Goal: Transaction & Acquisition: Download file/media

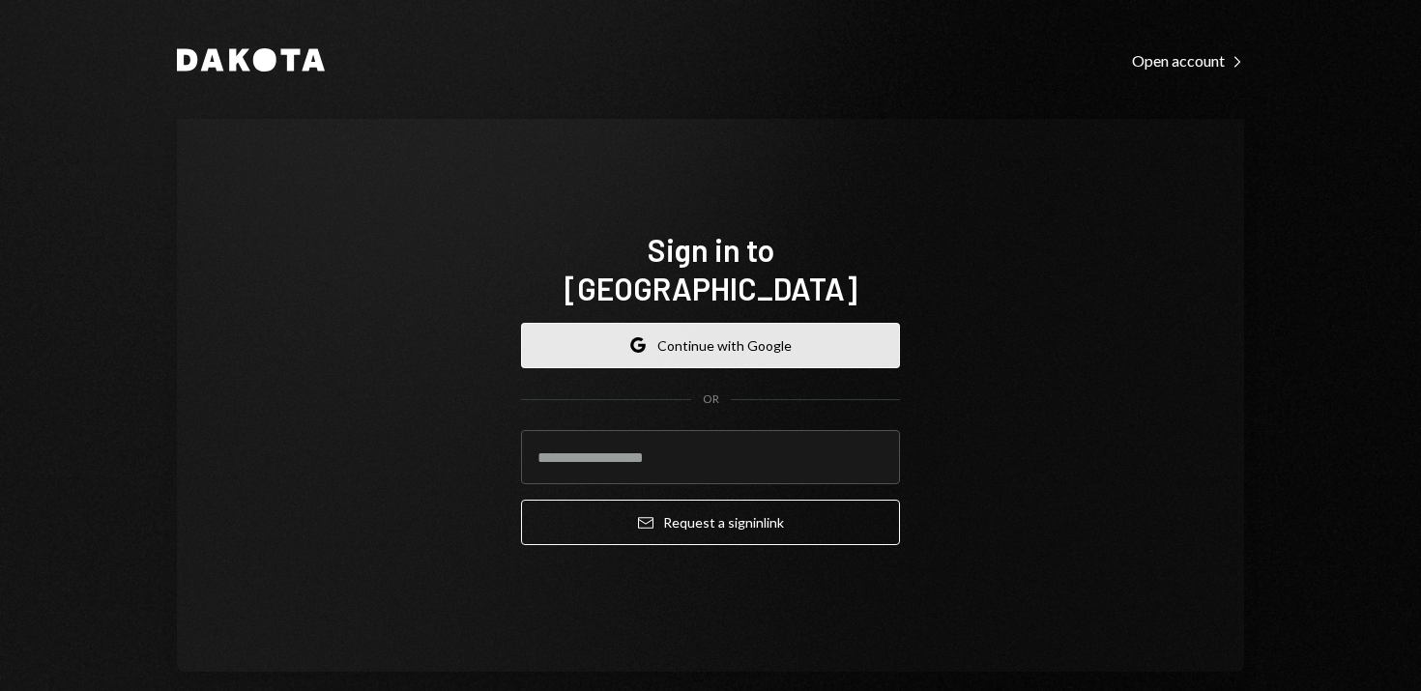
click at [724, 324] on button "Google Continue with Google" at bounding box center [710, 345] width 379 height 45
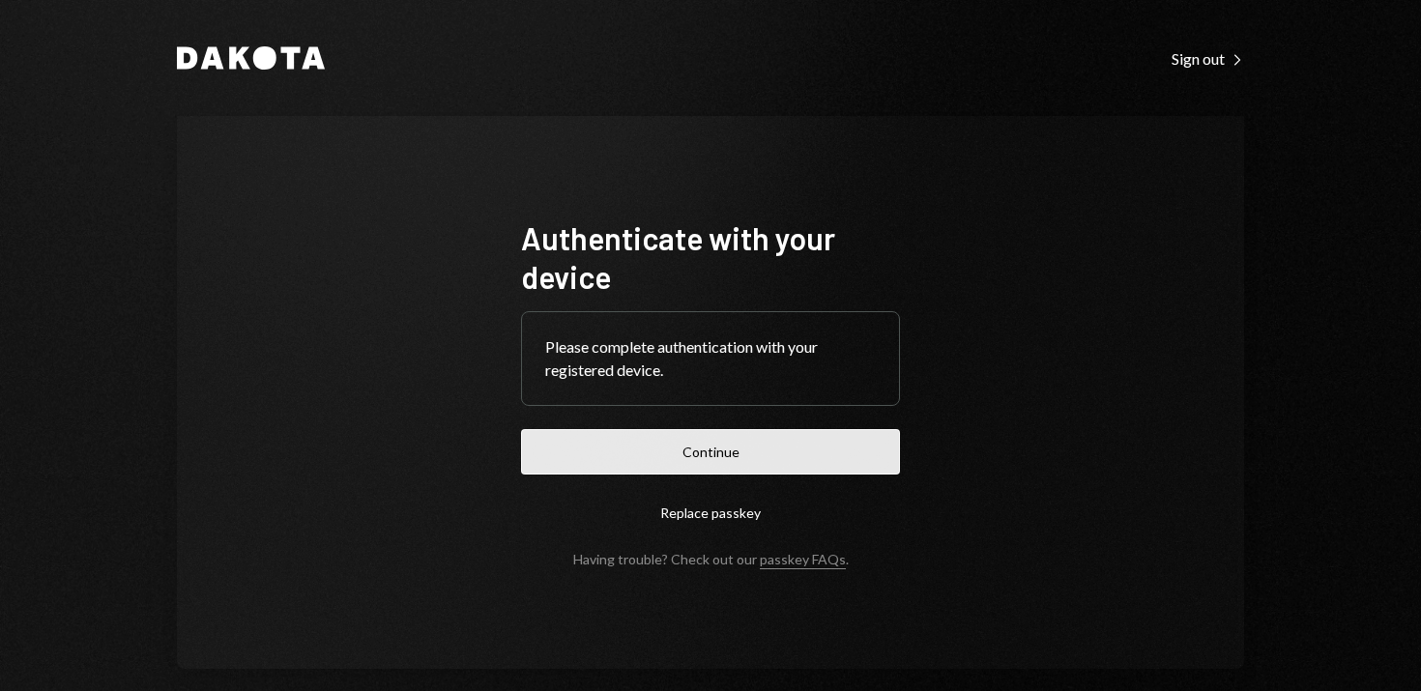
click at [712, 457] on button "Continue" at bounding box center [710, 451] width 379 height 45
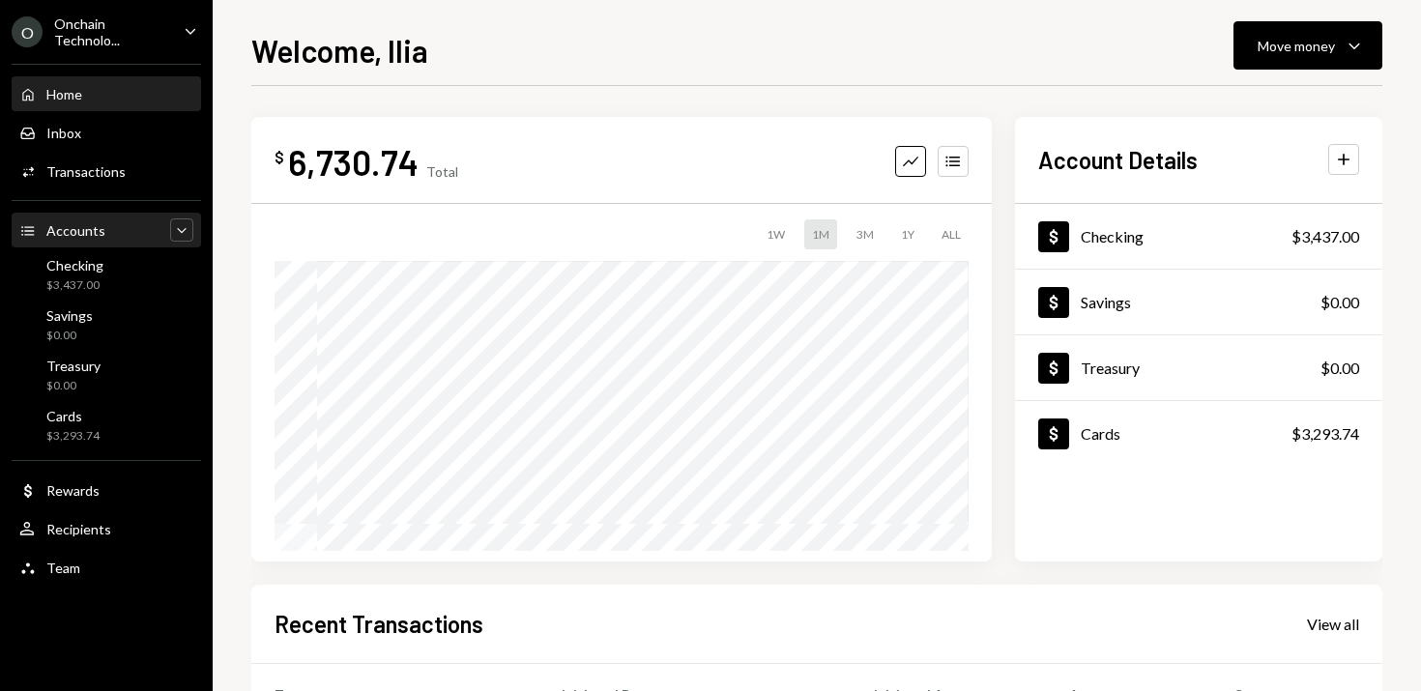
click at [186, 226] on icon "Caret Down" at bounding box center [181, 229] width 19 height 19
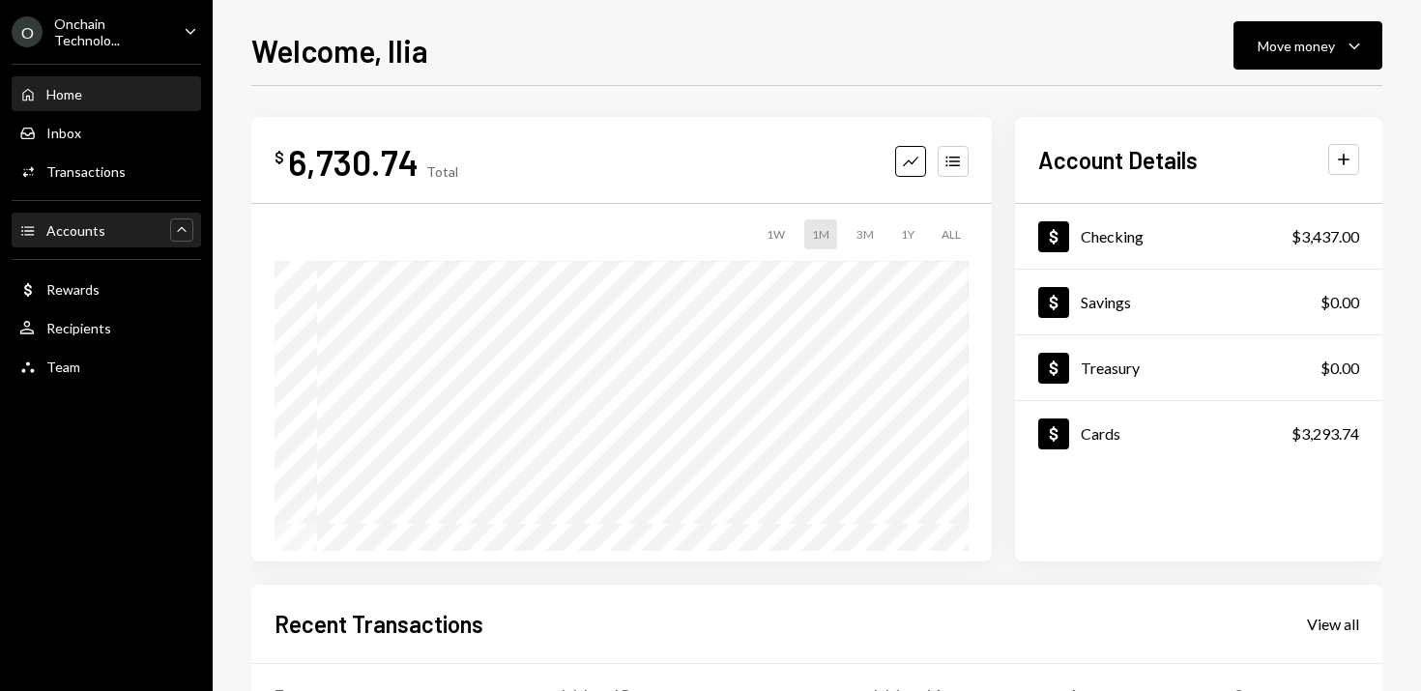
click at [186, 226] on icon "Caret Up" at bounding box center [181, 229] width 19 height 19
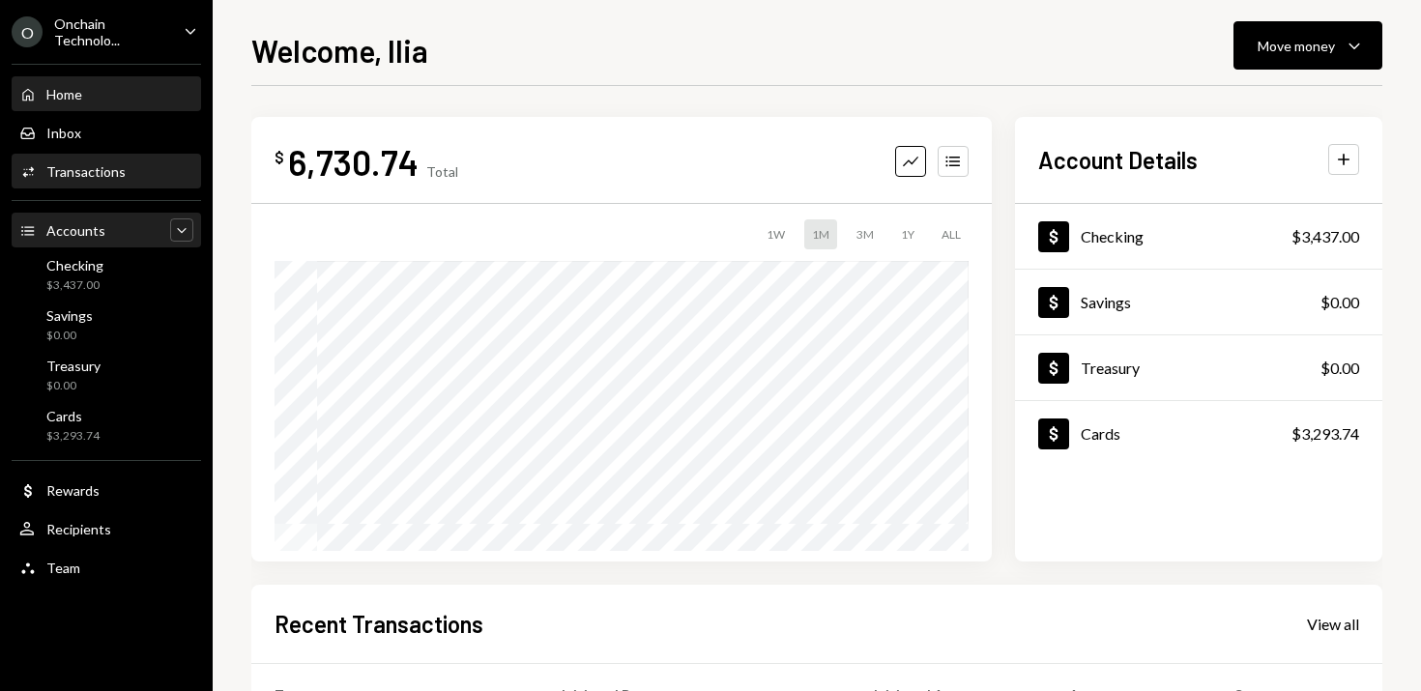
click at [90, 166] on div "Transactions" at bounding box center [85, 171] width 79 height 16
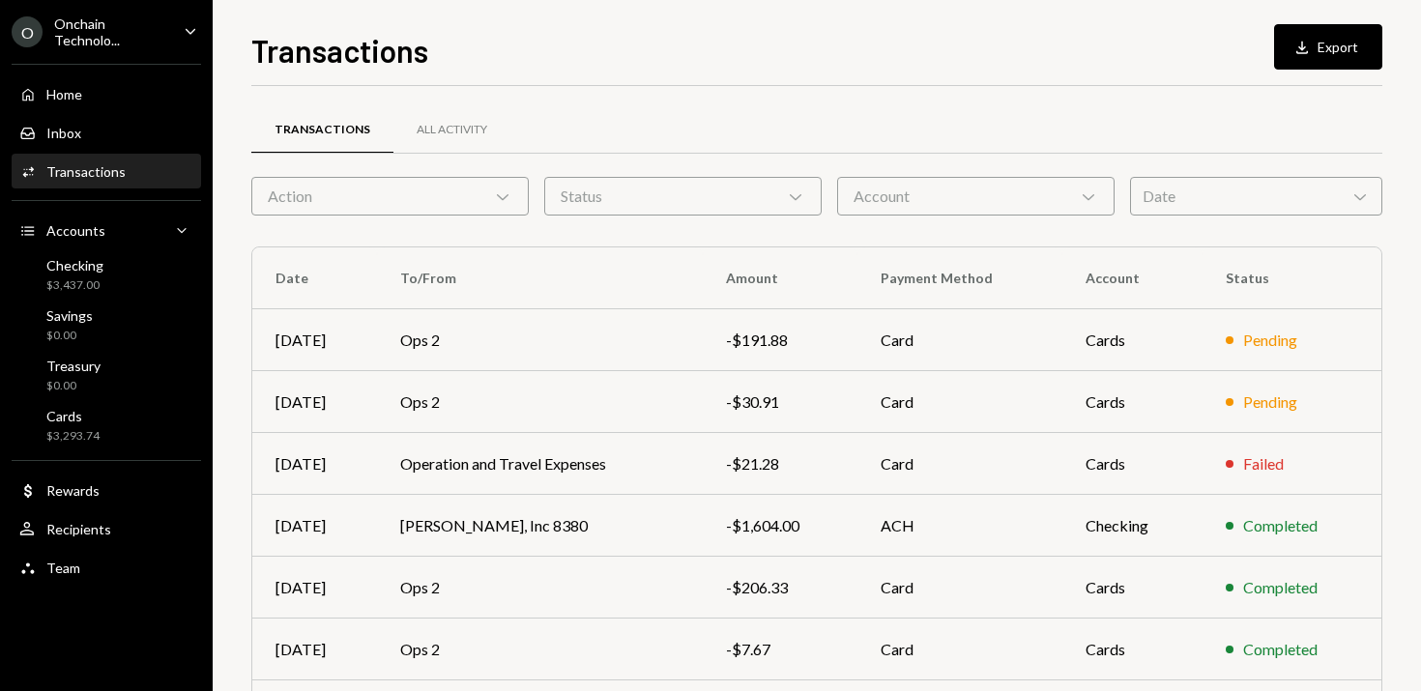
click at [189, 28] on icon "Caret Down" at bounding box center [190, 30] width 21 height 21
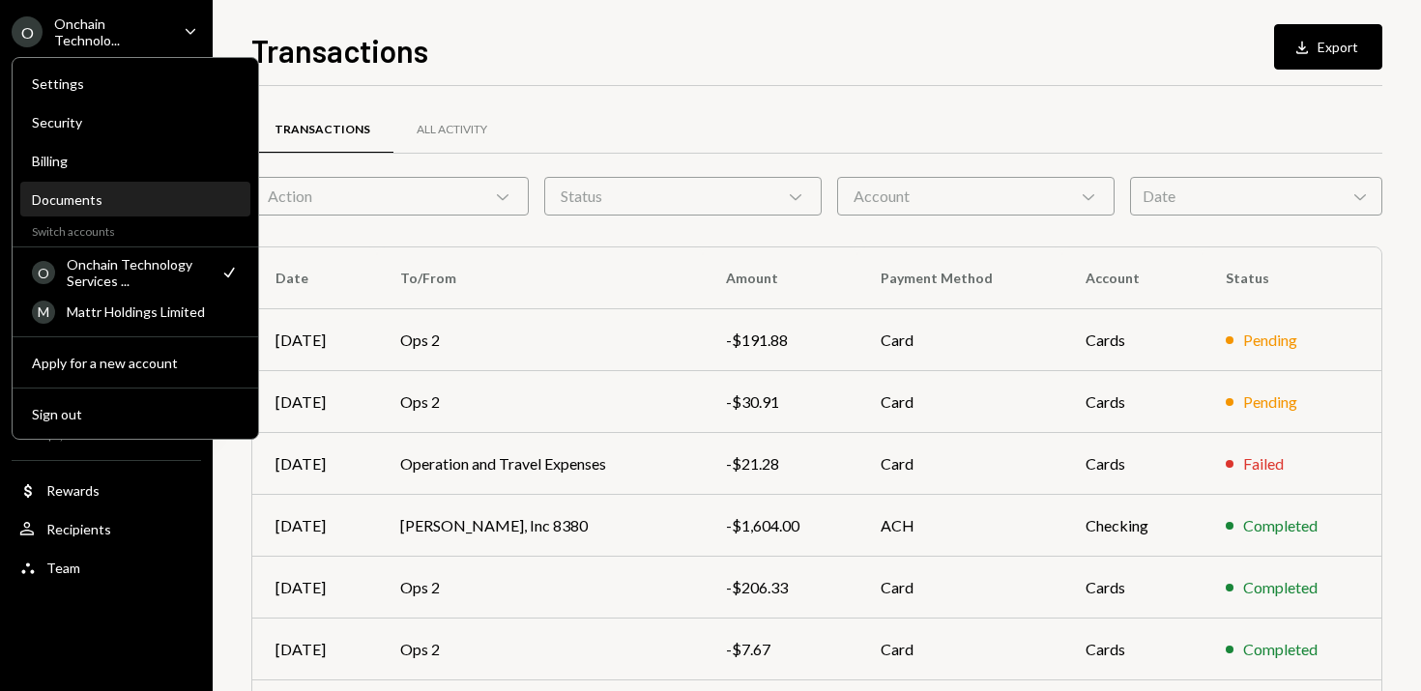
click at [79, 194] on div "Documents" at bounding box center [135, 199] width 207 height 16
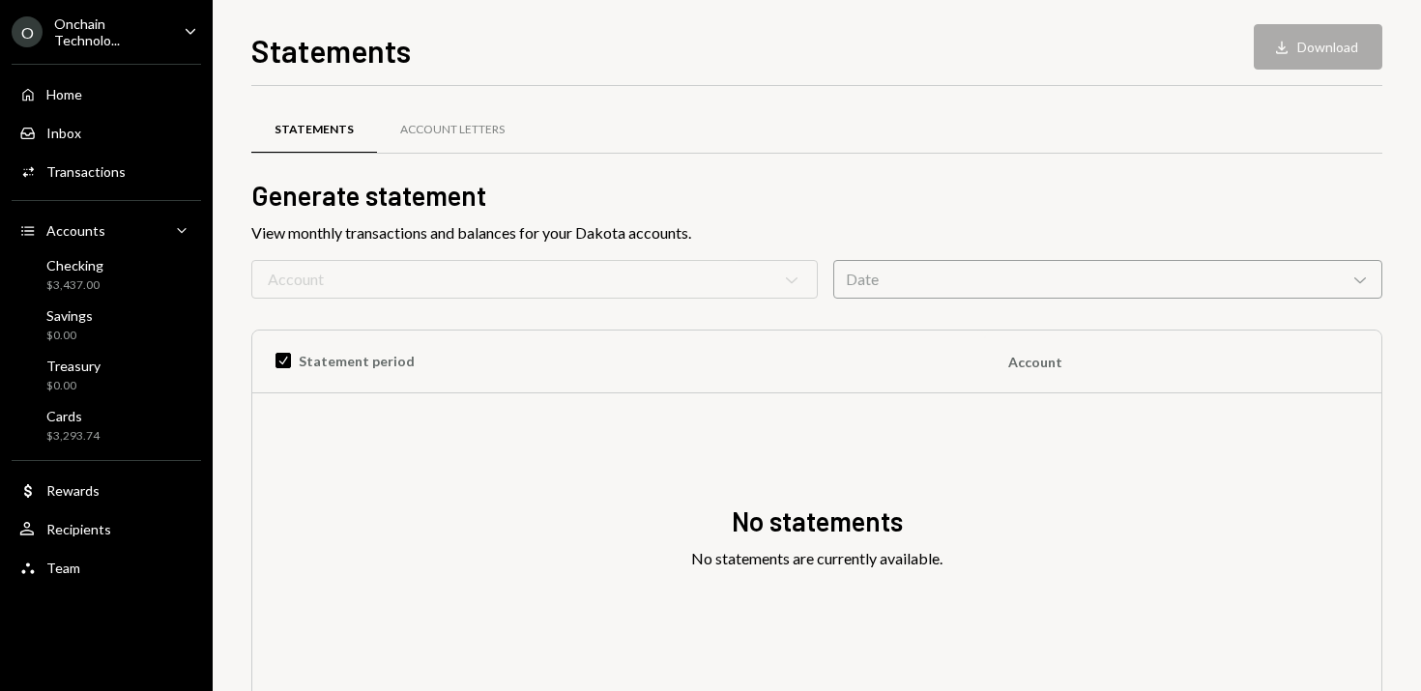
click at [893, 276] on div "Date Chevron Down" at bounding box center [1107, 279] width 549 height 39
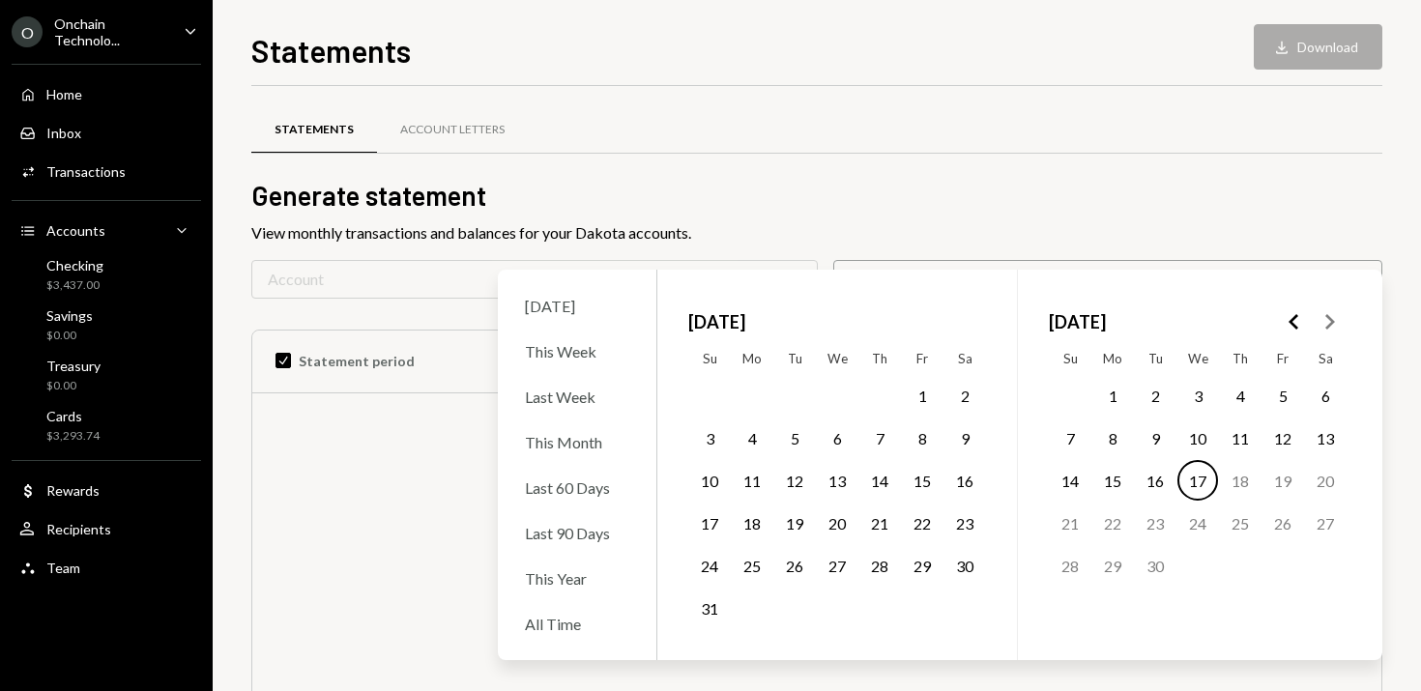
click at [925, 392] on button "1" at bounding box center [922, 395] width 41 height 41
click at [710, 610] on button "31" at bounding box center [709, 608] width 41 height 41
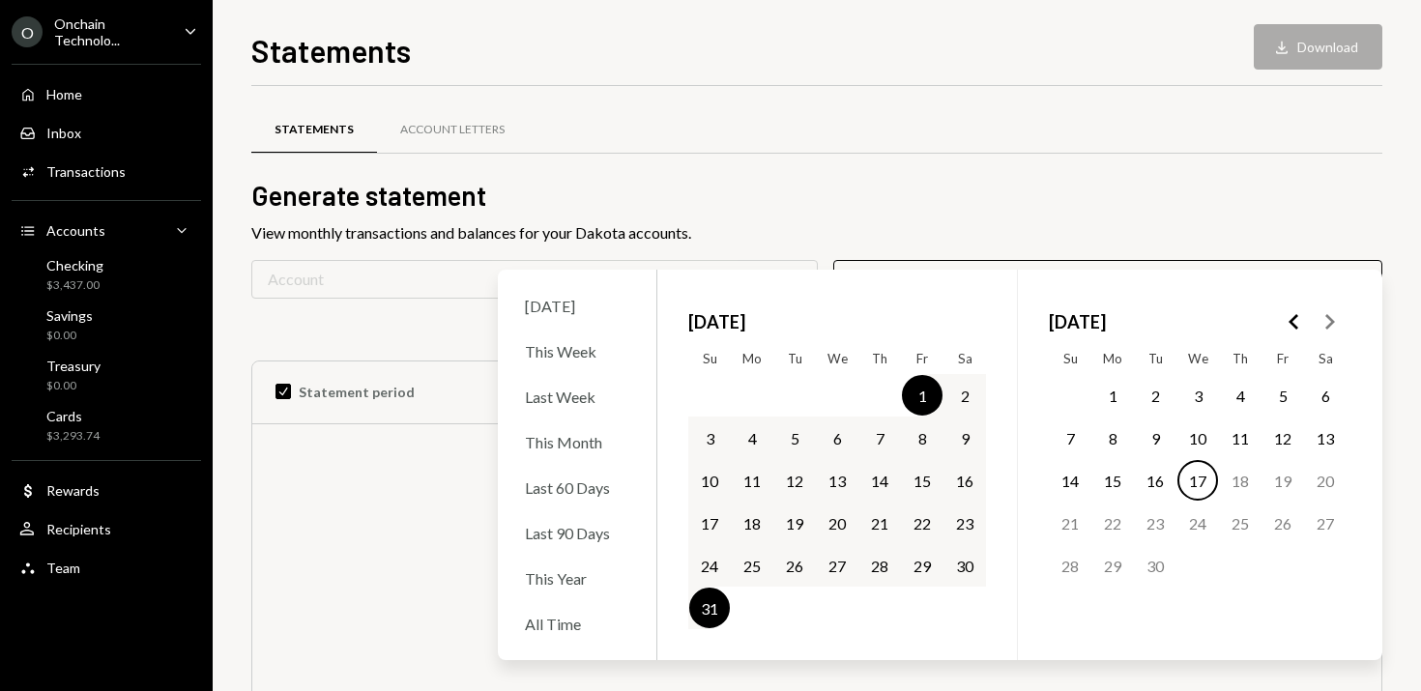
click at [901, 137] on div "Statements Account Letters" at bounding box center [816, 129] width 1131 height 49
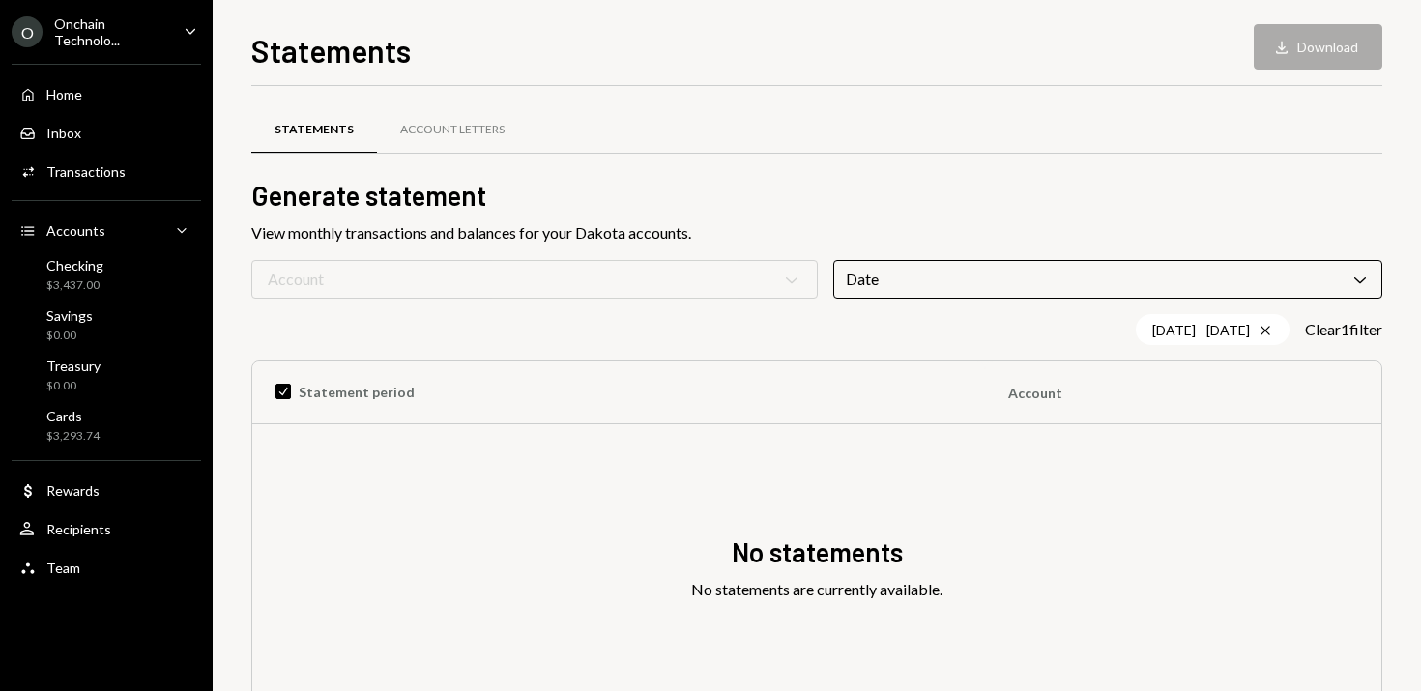
click at [491, 303] on div "Statements Account Letters Generate statement View monthly transactions and bal…" at bounding box center [816, 445] width 1131 height 656
click at [479, 263] on form "Account Chevron Down Date Chevron Down" at bounding box center [816, 279] width 1131 height 39
click at [445, 114] on div "Account Letters" at bounding box center [452, 130] width 151 height 46
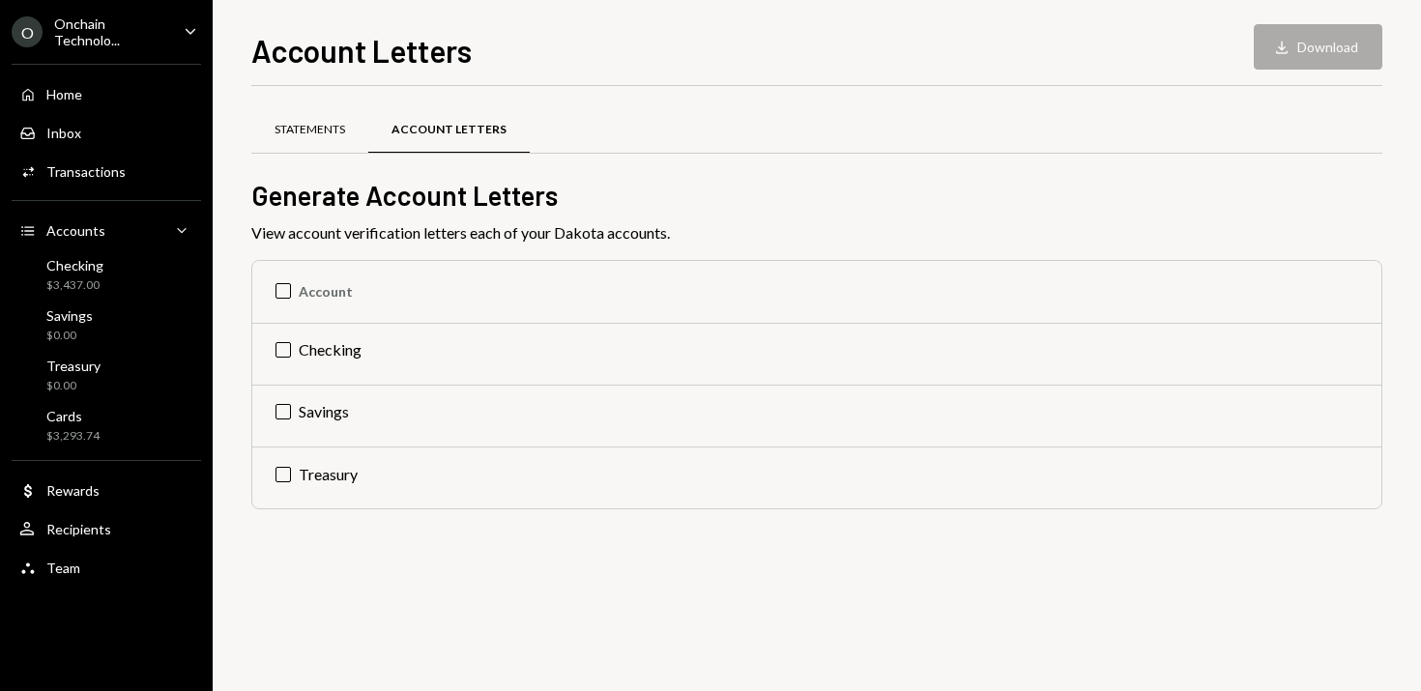
click at [308, 122] on div "Statements" at bounding box center [310, 130] width 71 height 16
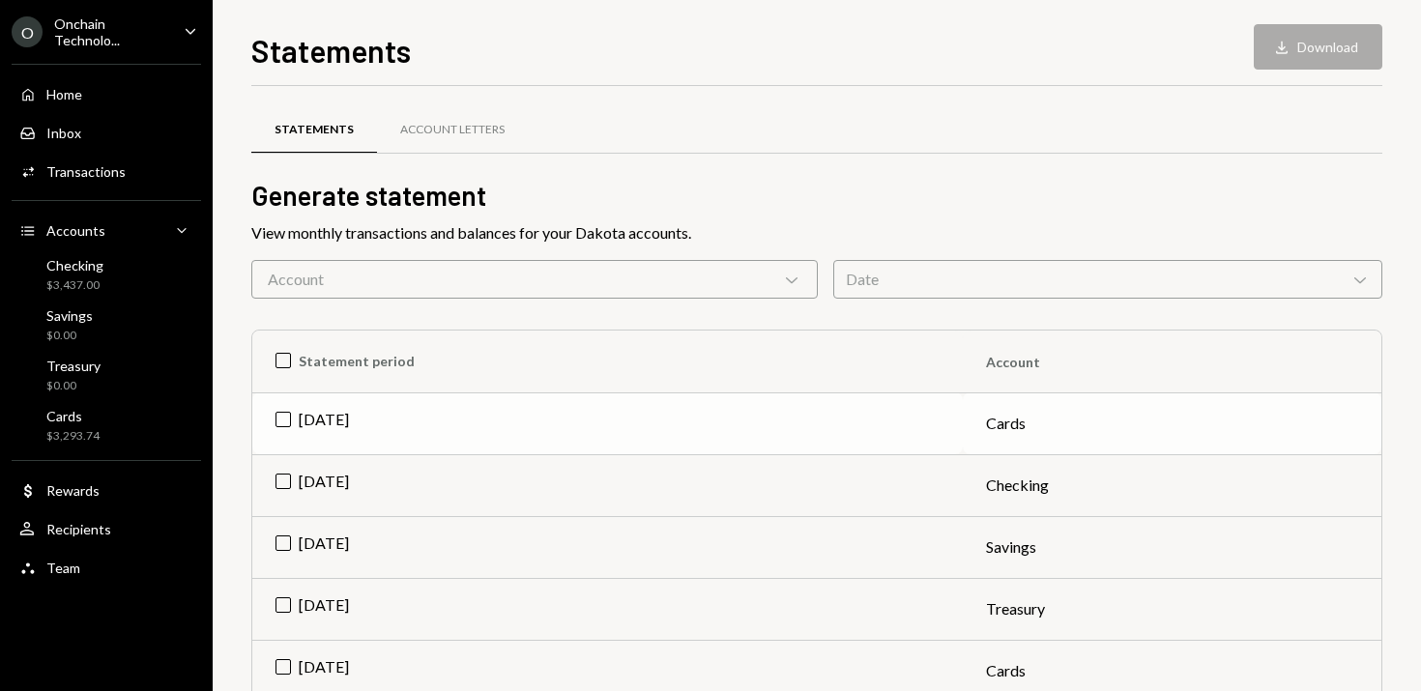
click at [270, 422] on td "[DATE]" at bounding box center [607, 423] width 711 height 62
click at [274, 481] on td "[DATE]" at bounding box center [607, 485] width 711 height 62
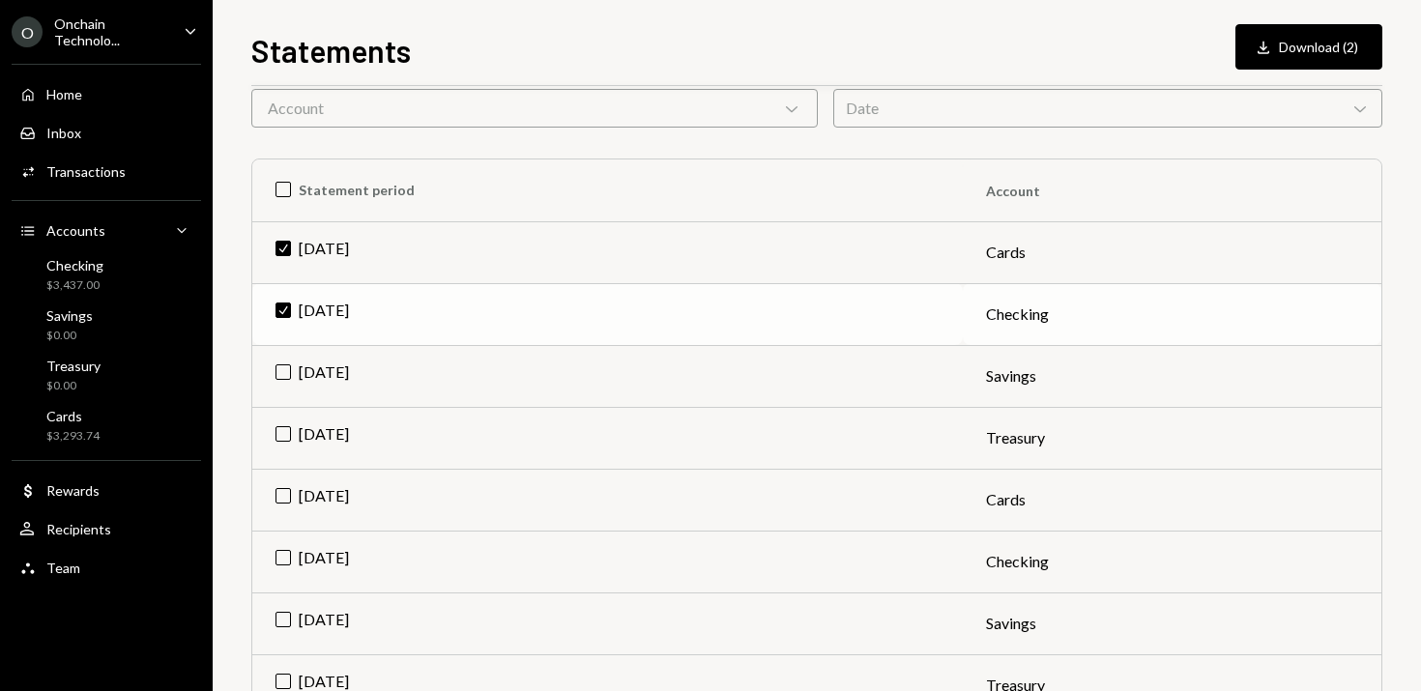
scroll to position [188, 0]
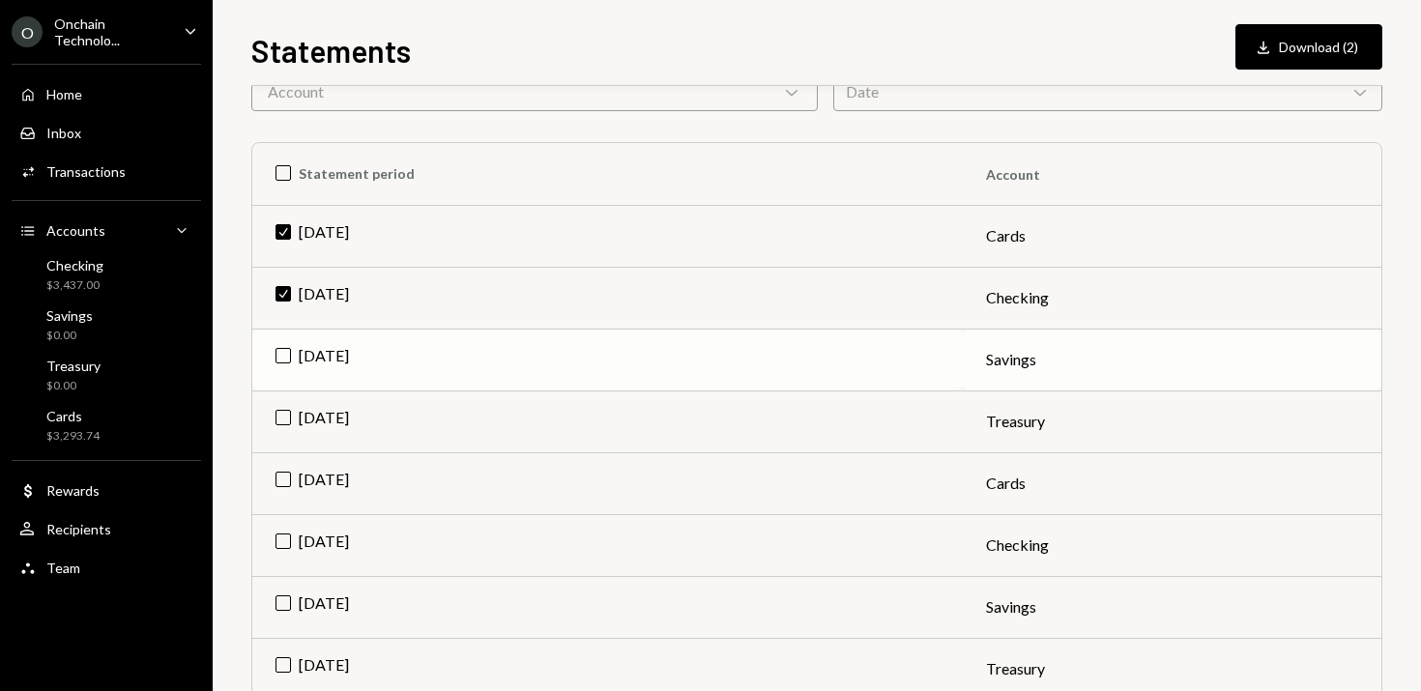
click at [286, 361] on td "[DATE]" at bounding box center [607, 360] width 711 height 62
click at [286, 408] on td "[DATE]" at bounding box center [607, 422] width 711 height 62
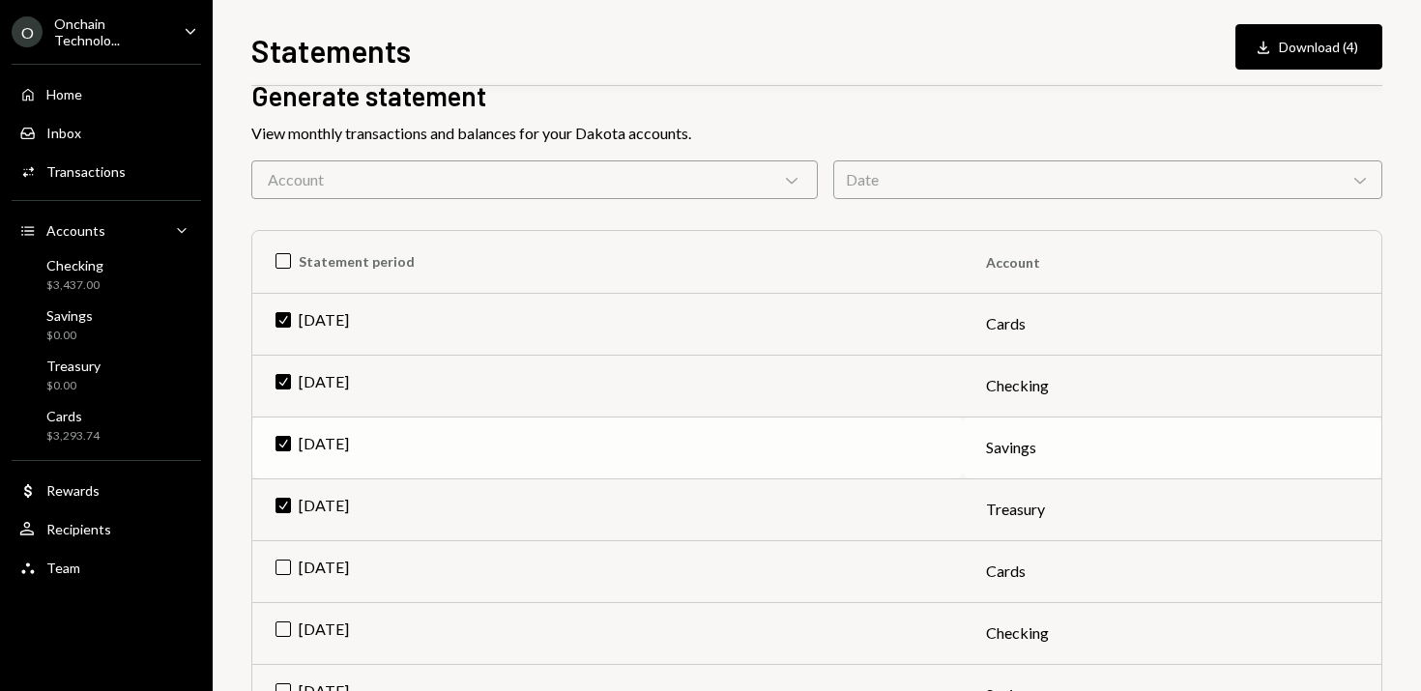
scroll to position [173, 0]
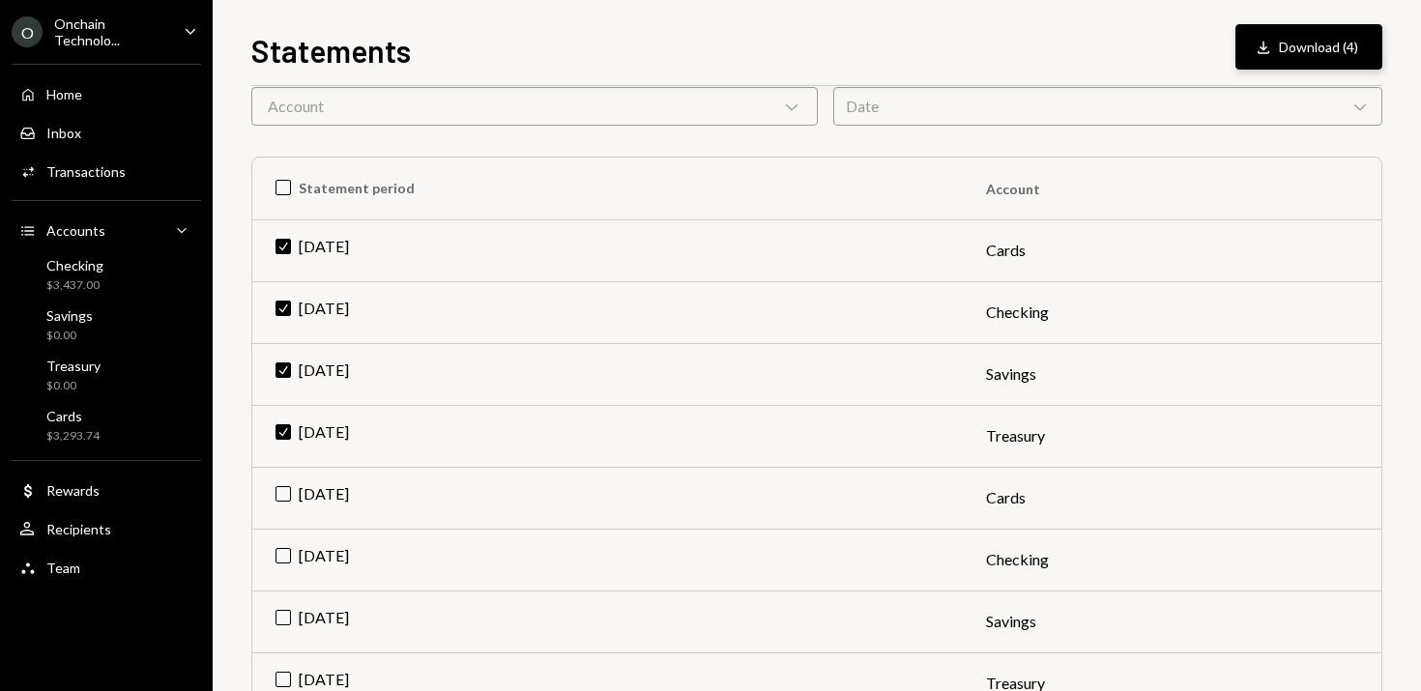
click at [1269, 46] on icon "Download" at bounding box center [1263, 47] width 19 height 19
click at [1262, 55] on icon "Download" at bounding box center [1263, 47] width 19 height 19
click at [1311, 40] on button "Download Download (4)" at bounding box center [1308, 46] width 147 height 45
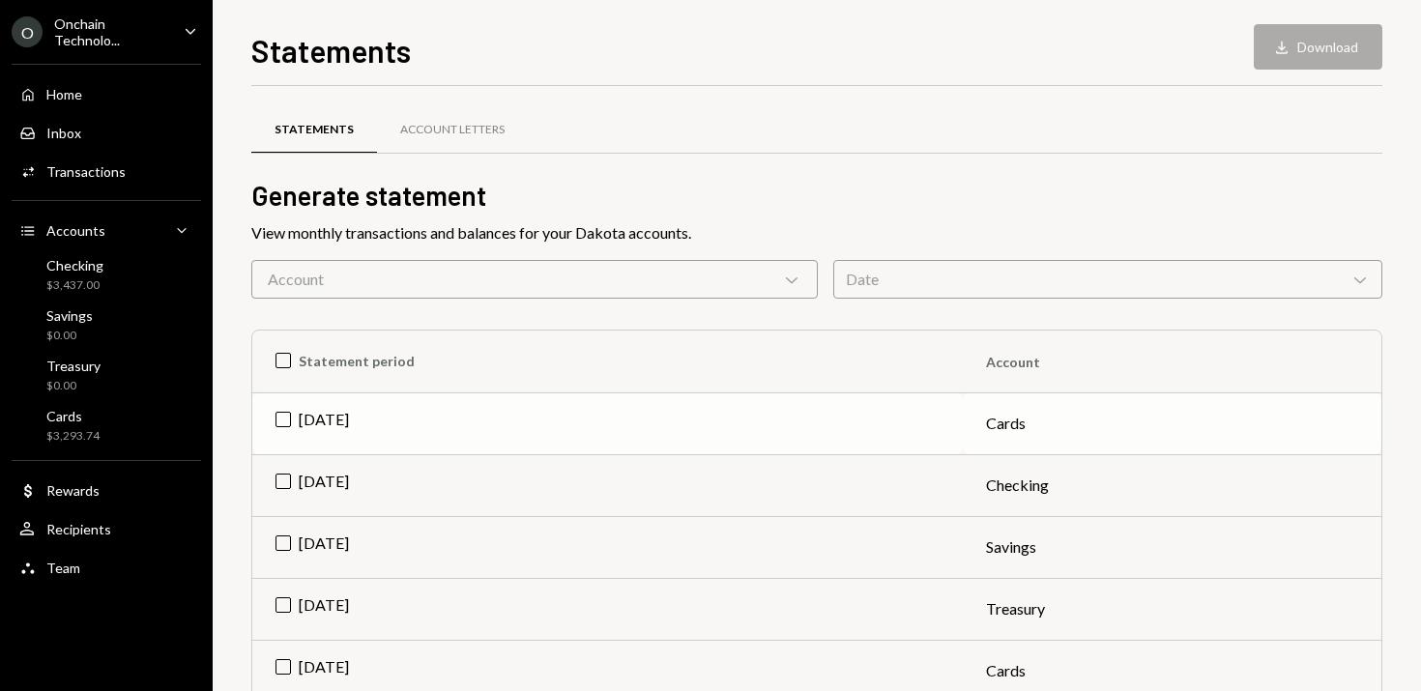
click at [285, 413] on td "[DATE]" at bounding box center [607, 423] width 711 height 62
click at [290, 475] on td "[DATE]" at bounding box center [607, 485] width 711 height 62
click at [285, 540] on td "[DATE]" at bounding box center [607, 547] width 711 height 62
click at [281, 601] on td "[DATE]" at bounding box center [607, 609] width 711 height 62
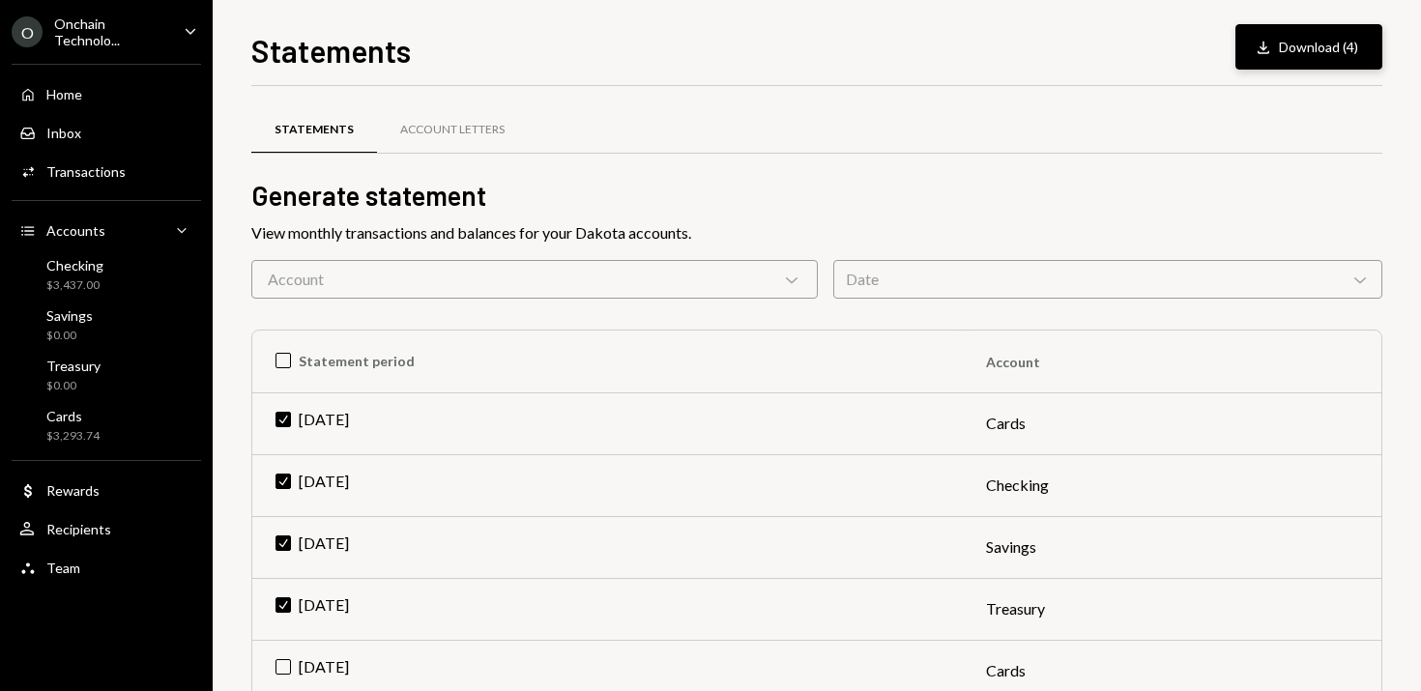
click at [1311, 57] on button "Download Download (4)" at bounding box center [1308, 46] width 147 height 45
click at [102, 167] on div "Transactions" at bounding box center [85, 171] width 79 height 16
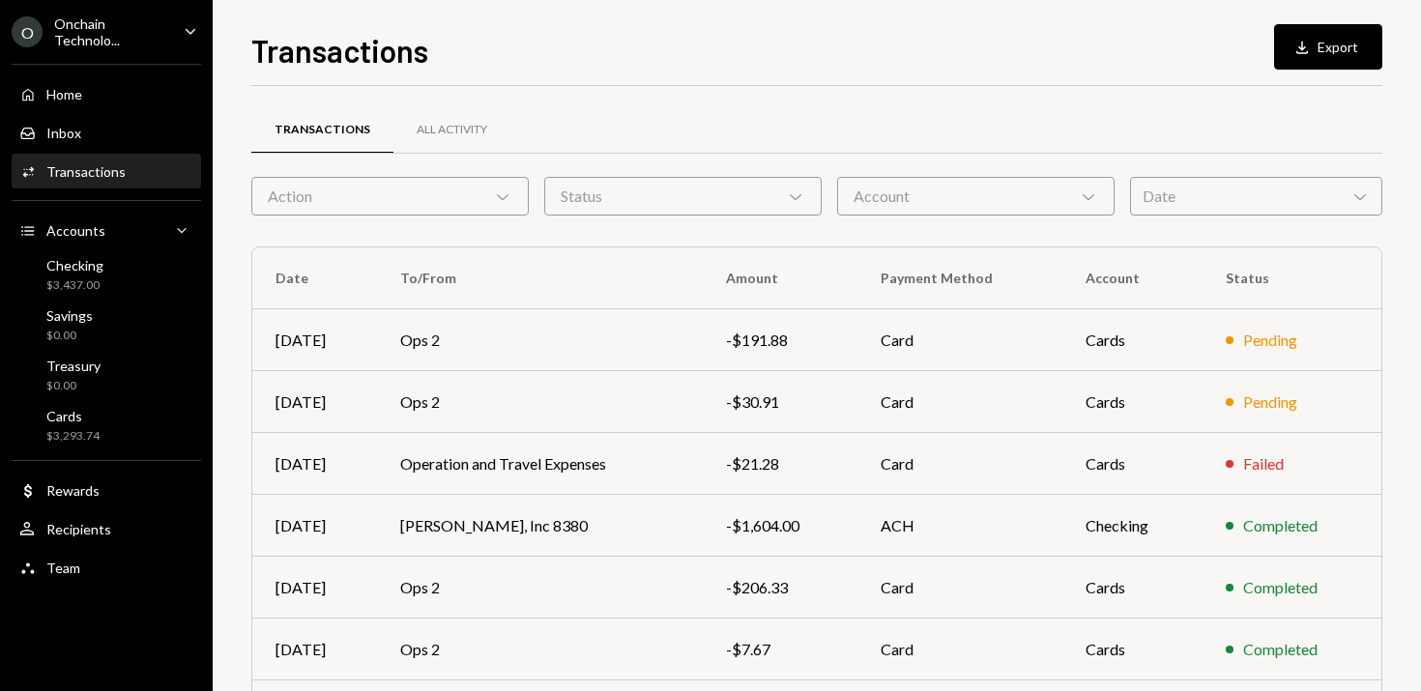
click at [1311, 189] on div "Date Chevron Down" at bounding box center [1256, 196] width 252 height 39
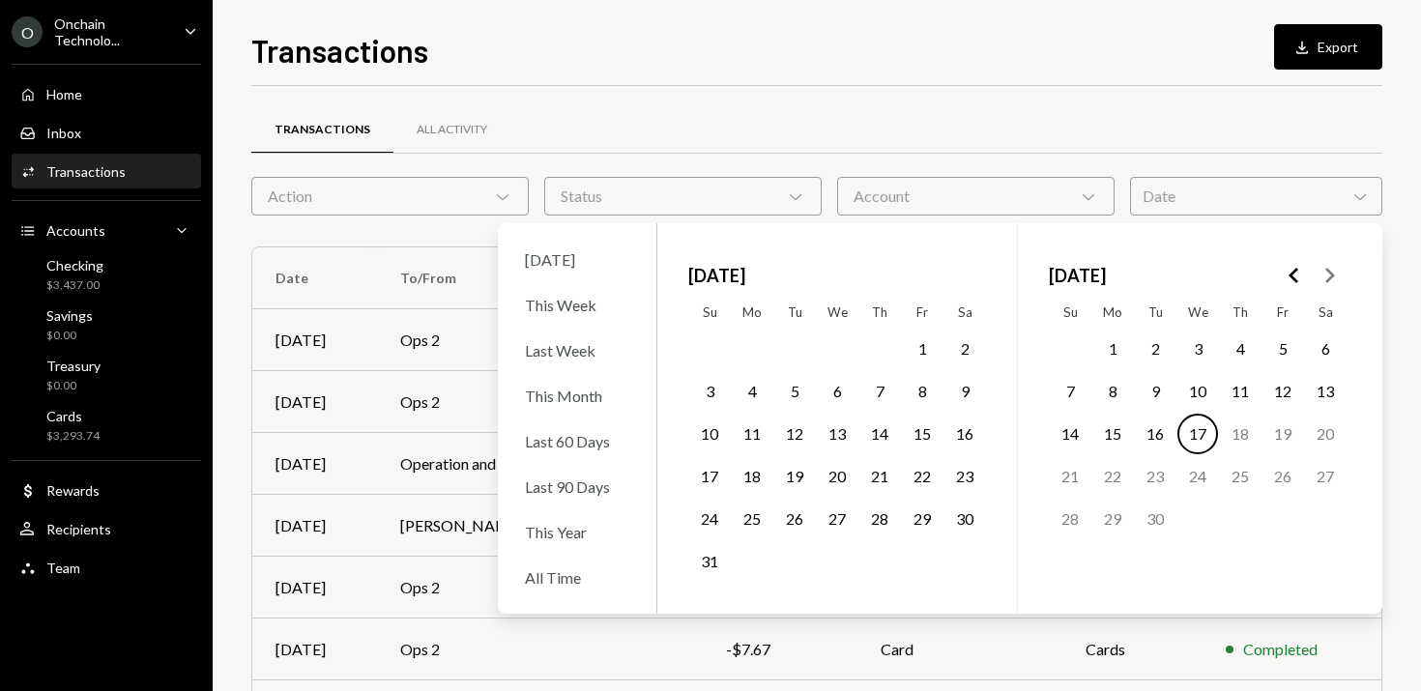
click at [925, 346] on button "1" at bounding box center [922, 349] width 41 height 41
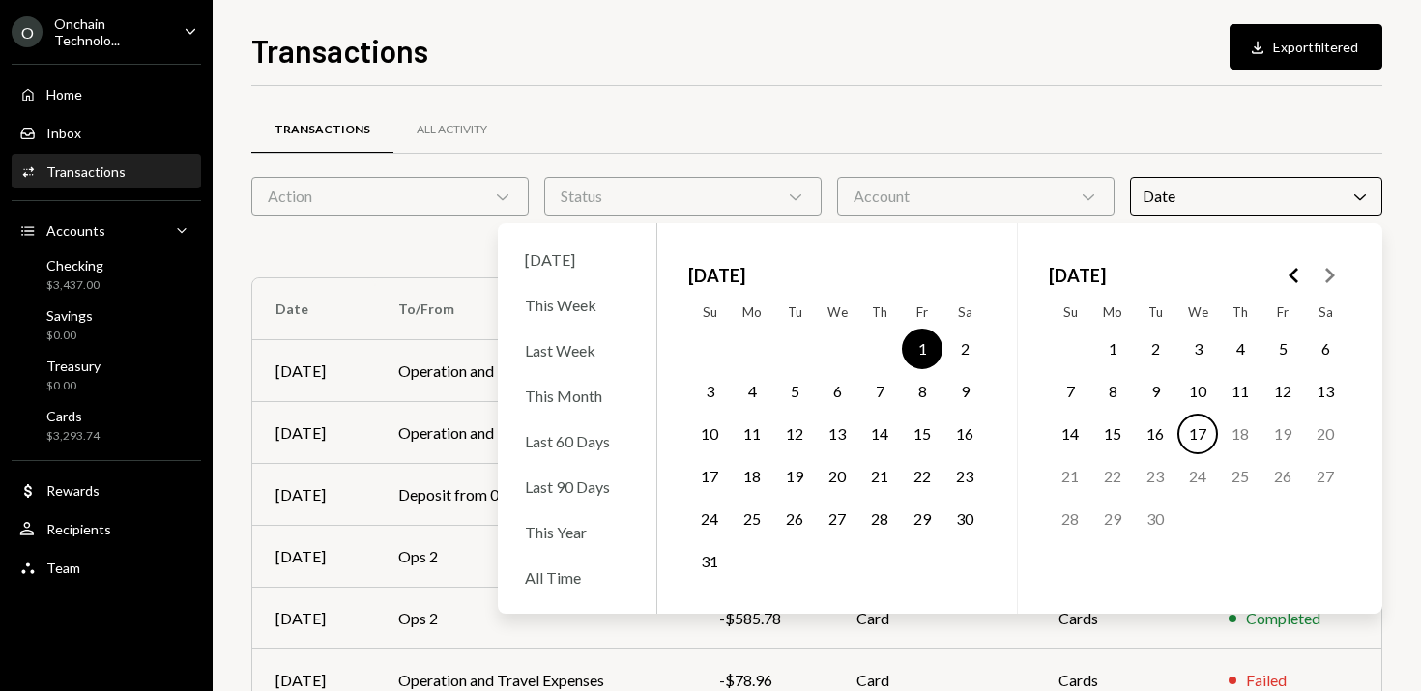
click at [711, 561] on button "31" at bounding box center [709, 561] width 41 height 41
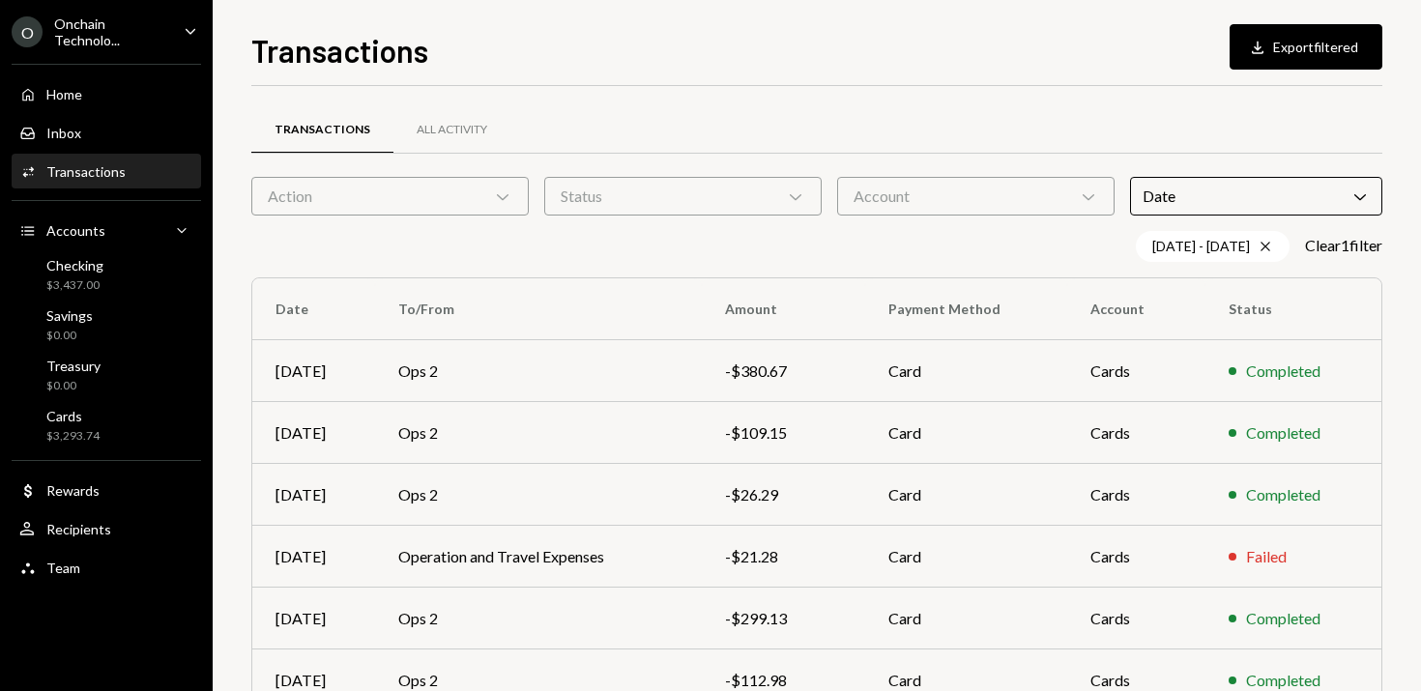
click at [1008, 59] on div "Transactions Download Export filtered" at bounding box center [816, 48] width 1131 height 43
click at [431, 133] on div "All Activity" at bounding box center [452, 130] width 71 height 16
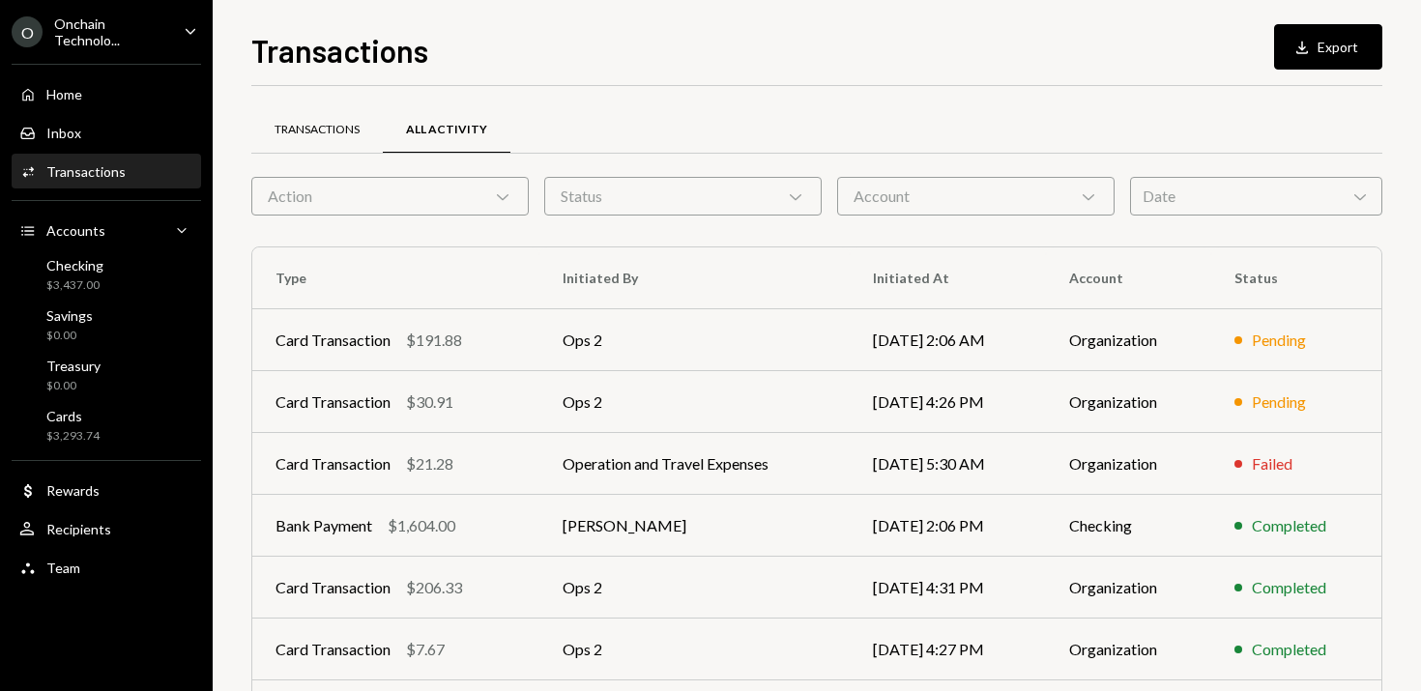
click at [287, 134] on div "Transactions" at bounding box center [317, 130] width 85 height 16
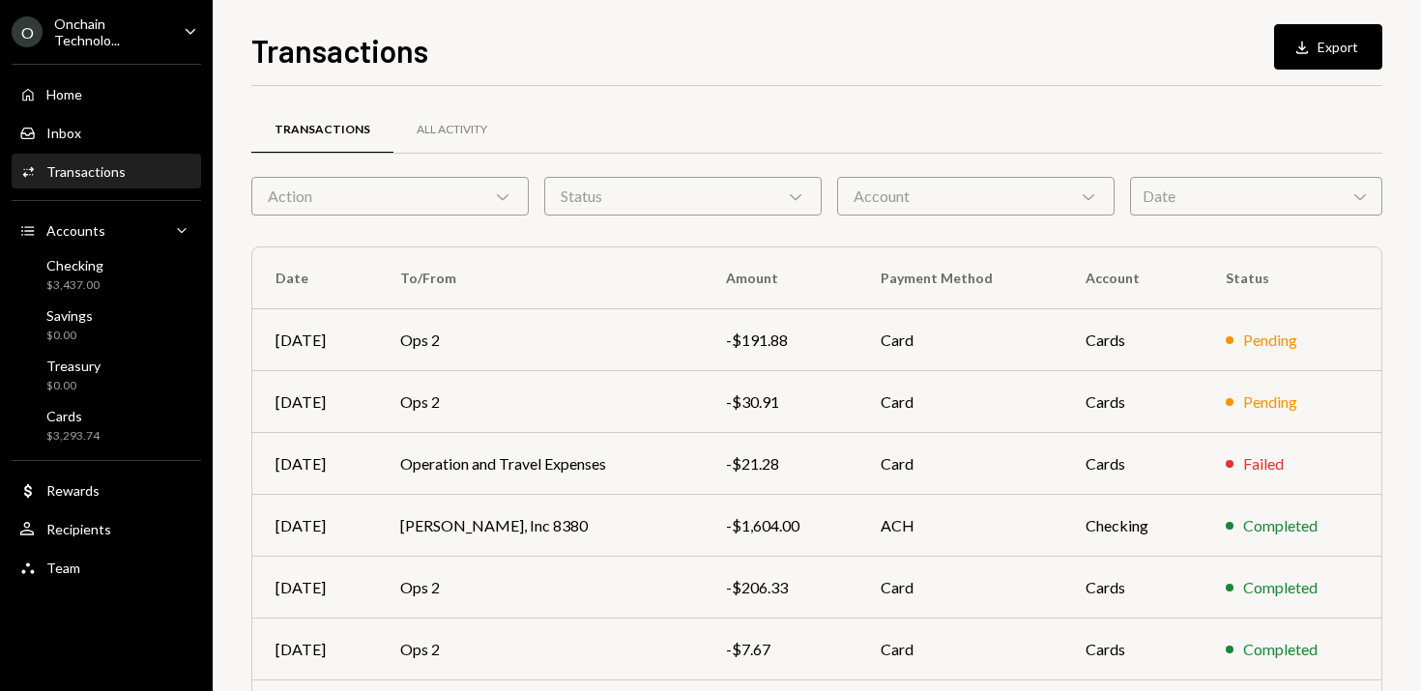
click at [1210, 193] on div "Date Chevron Down" at bounding box center [1256, 196] width 252 height 39
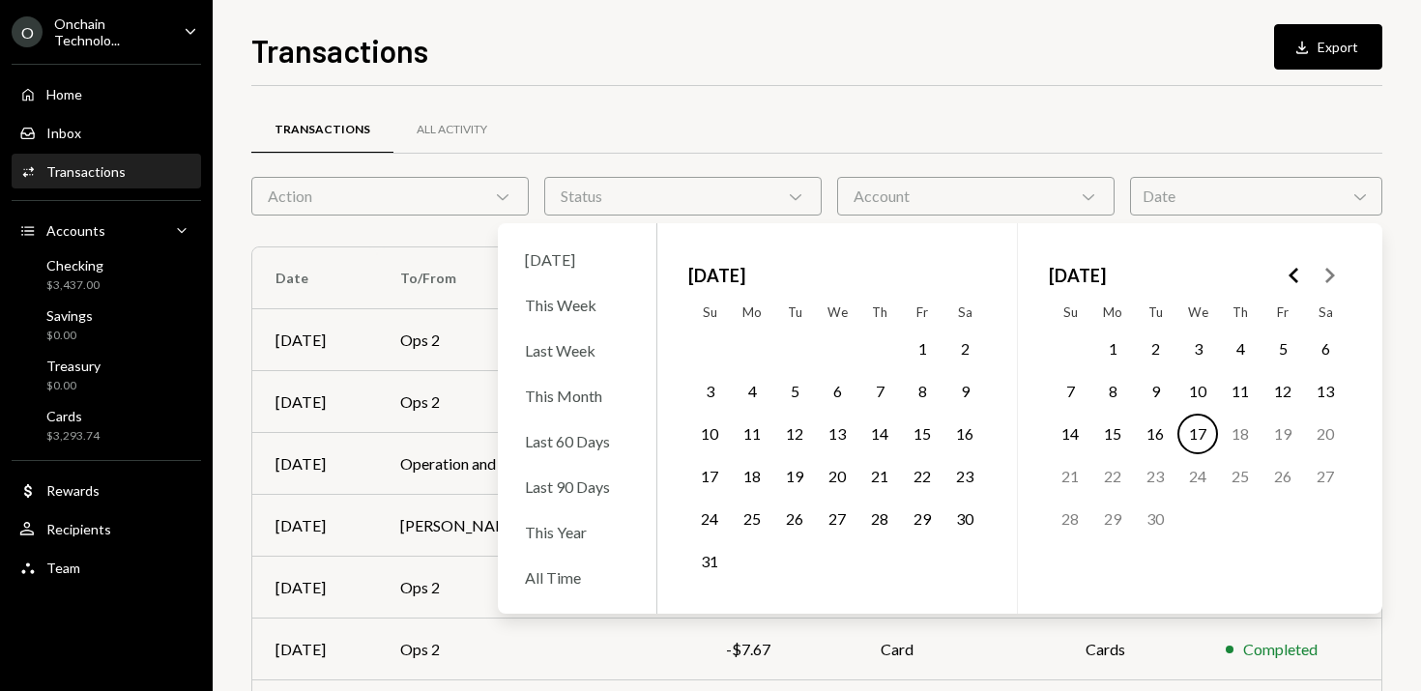
click at [919, 343] on button "1" at bounding box center [922, 349] width 41 height 41
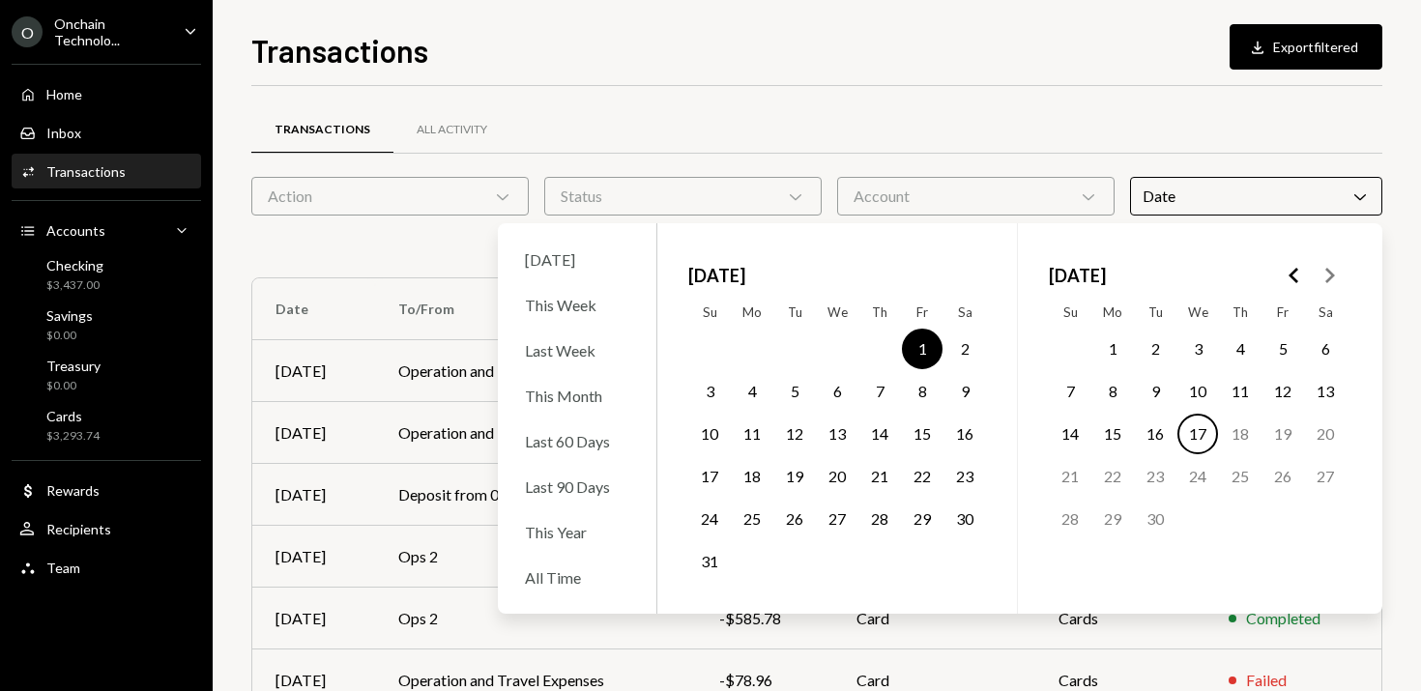
click at [716, 562] on button "31" at bounding box center [709, 561] width 41 height 41
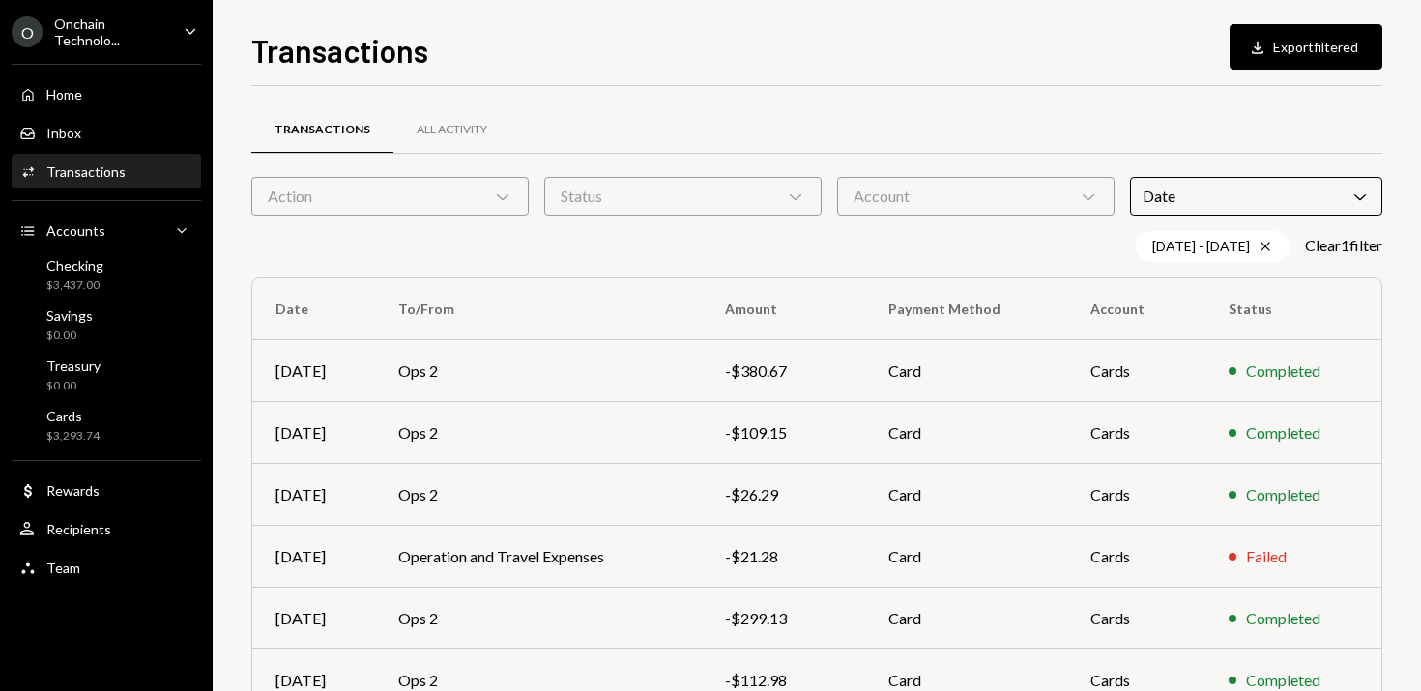
click at [978, 61] on div "Transactions Download Export filtered" at bounding box center [816, 48] width 1131 height 43
click at [974, 192] on div "Account Chevron Down" at bounding box center [975, 196] width 277 height 39
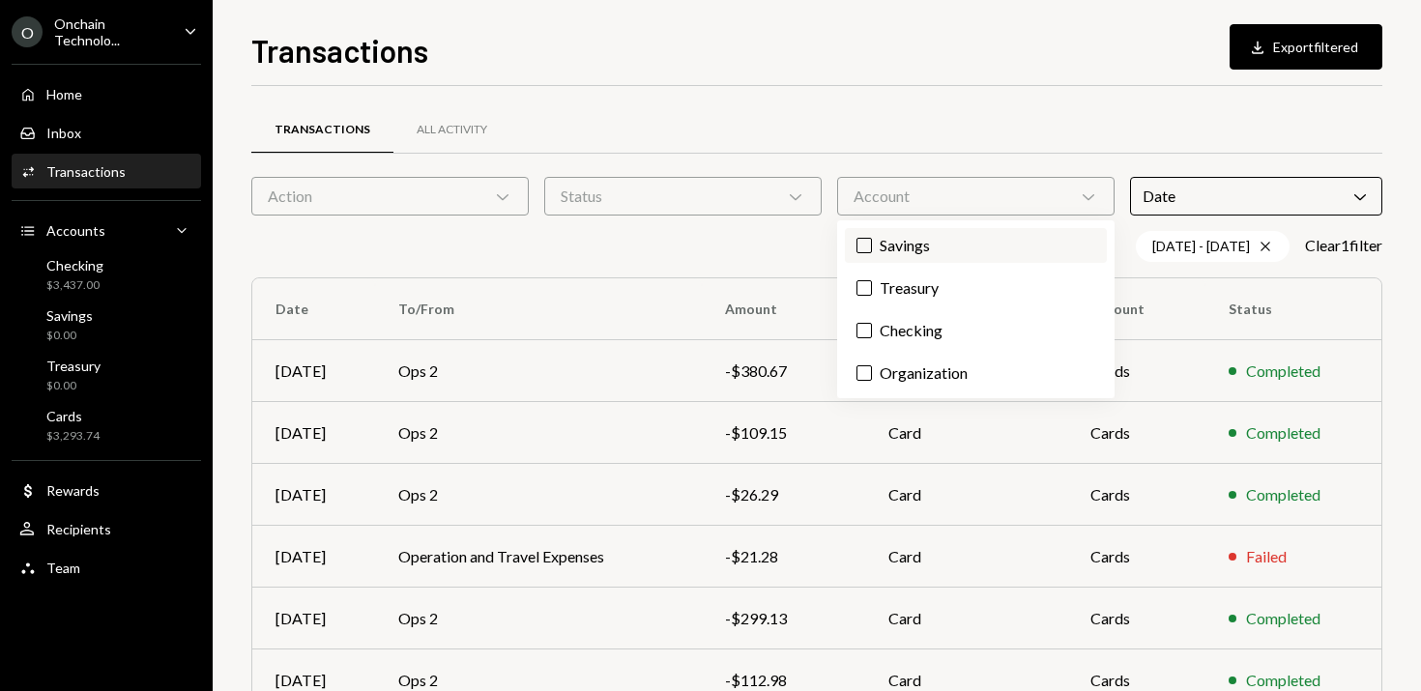
click at [870, 247] on button "Savings" at bounding box center [863, 245] width 15 height 15
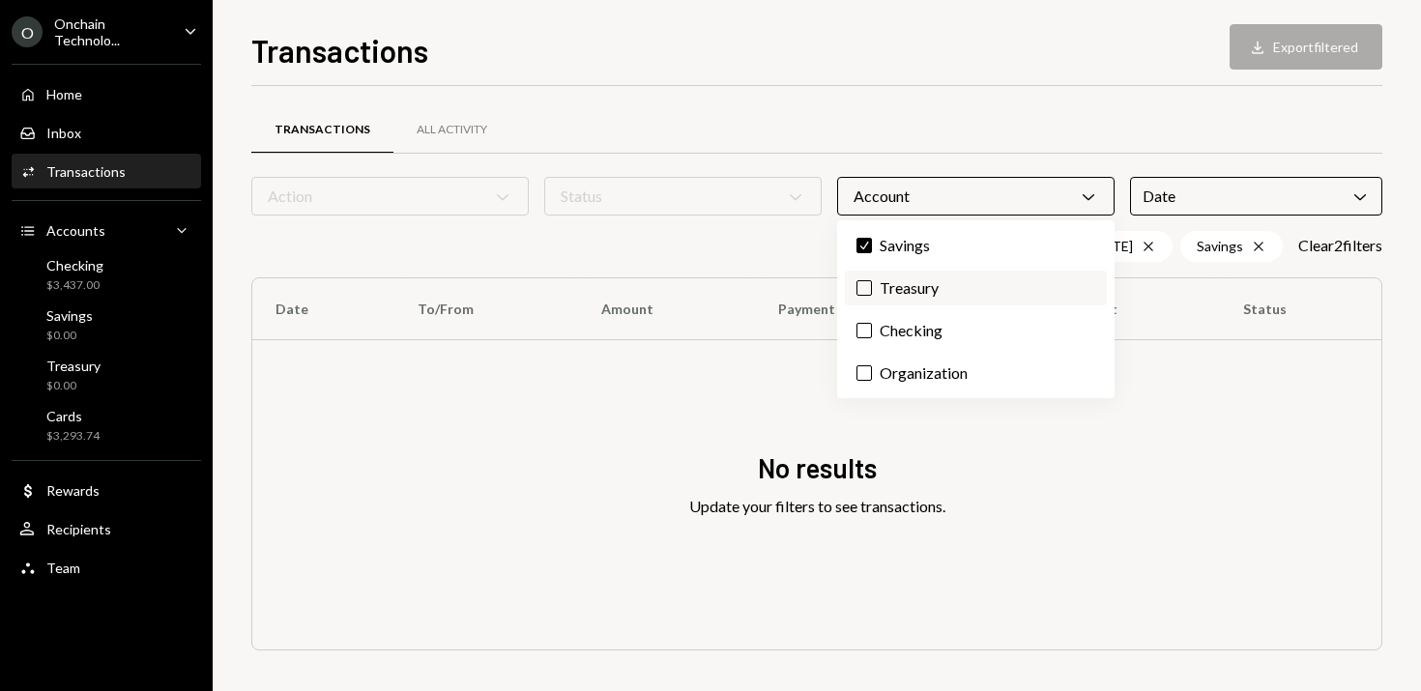
click at [866, 294] on button "Treasury" at bounding box center [863, 287] width 15 height 15
click at [866, 334] on button "Checking" at bounding box center [863, 330] width 15 height 15
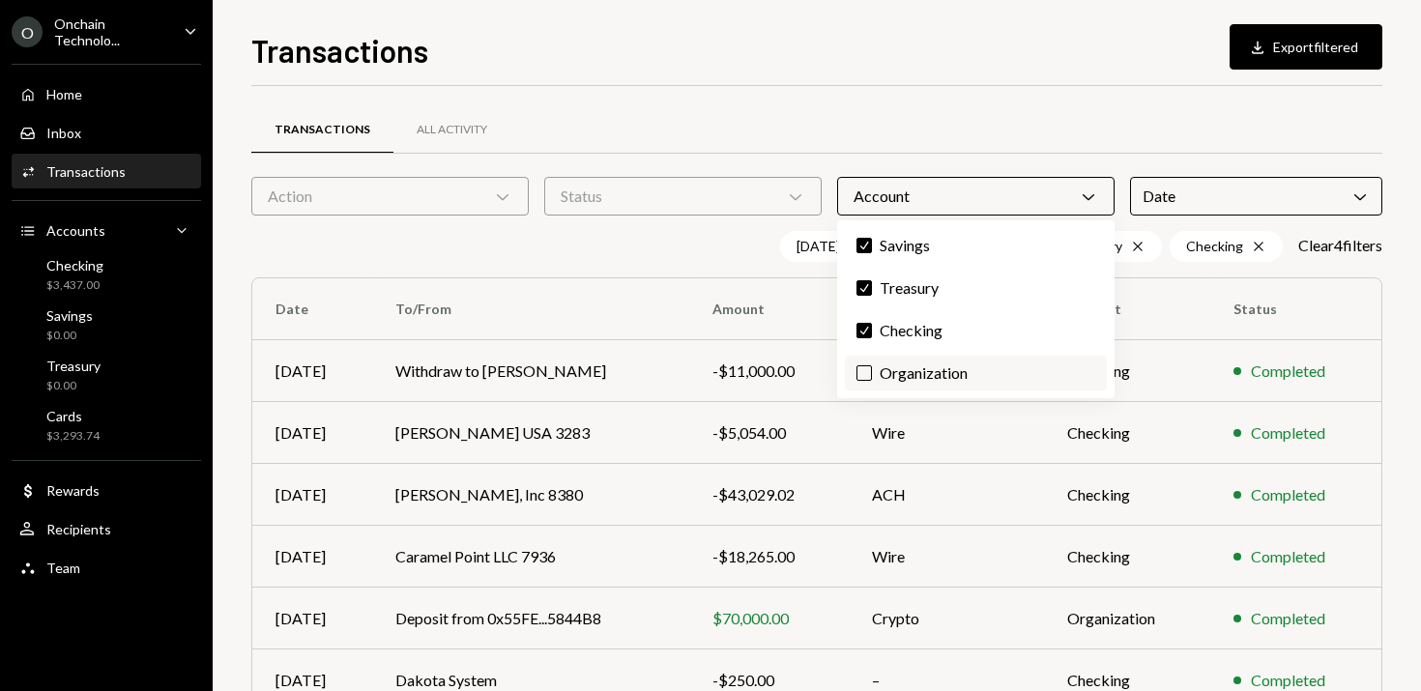
click at [866, 363] on label "Organization" at bounding box center [976, 373] width 262 height 35
click at [866, 365] on button "Organization" at bounding box center [863, 372] width 15 height 15
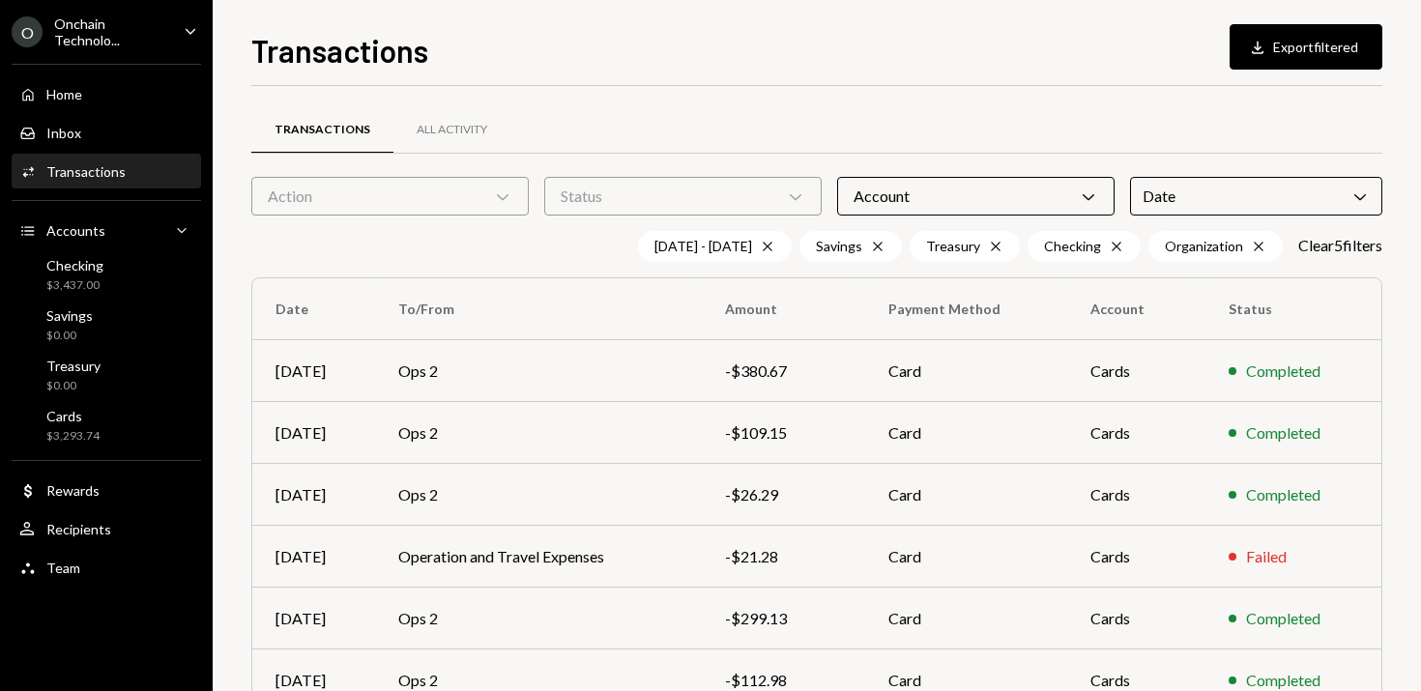
click at [1027, 92] on div "Transactions All Activity Action Chevron Down Status Chevron Down Account Chevr…" at bounding box center [816, 563] width 1131 height 954
click at [1206, 176] on div "Transactions All Activity" at bounding box center [816, 141] width 1131 height 72
click at [1291, 44] on button "Download Export filtered" at bounding box center [1306, 46] width 153 height 45
click at [188, 35] on icon "Caret Down" at bounding box center [190, 30] width 21 height 21
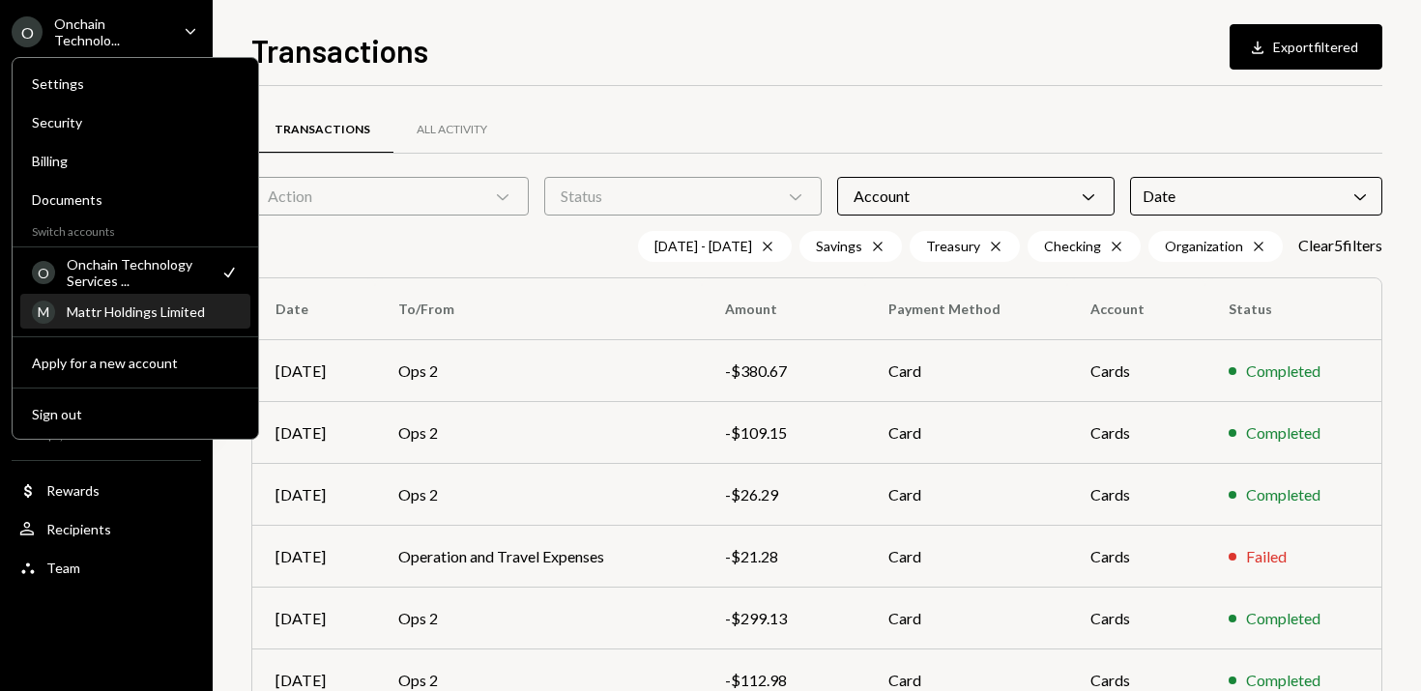
click at [131, 325] on div "M Mattr Holdings Limited" at bounding box center [135, 312] width 207 height 33
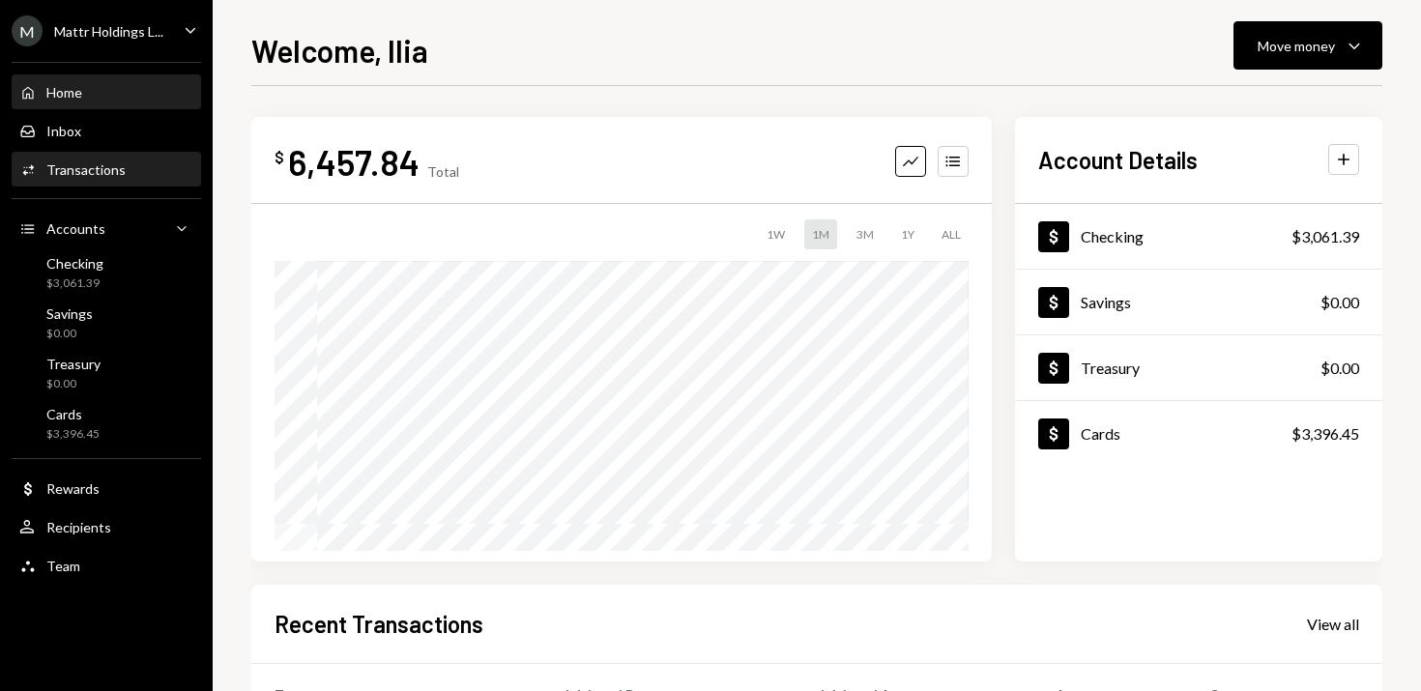
click at [101, 168] on div "Transactions" at bounding box center [85, 169] width 79 height 16
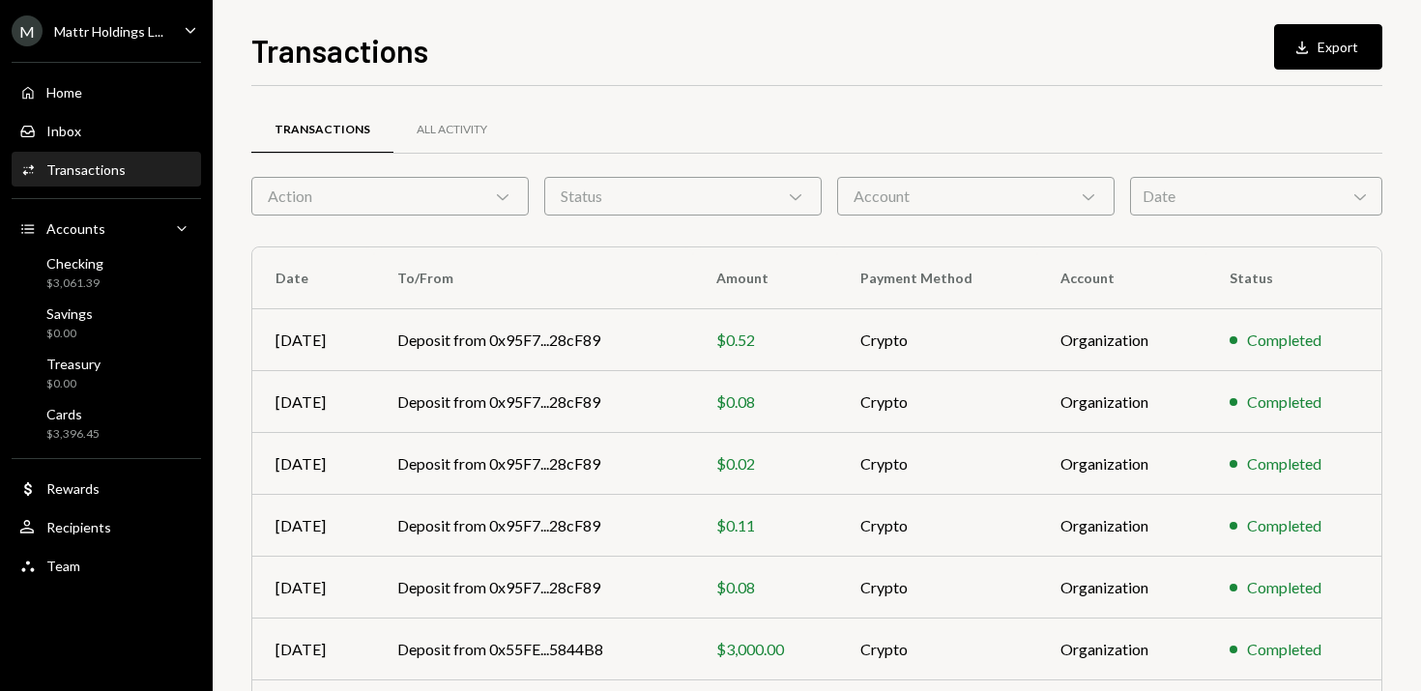
click at [906, 192] on div "Account Chevron Down" at bounding box center [975, 196] width 277 height 39
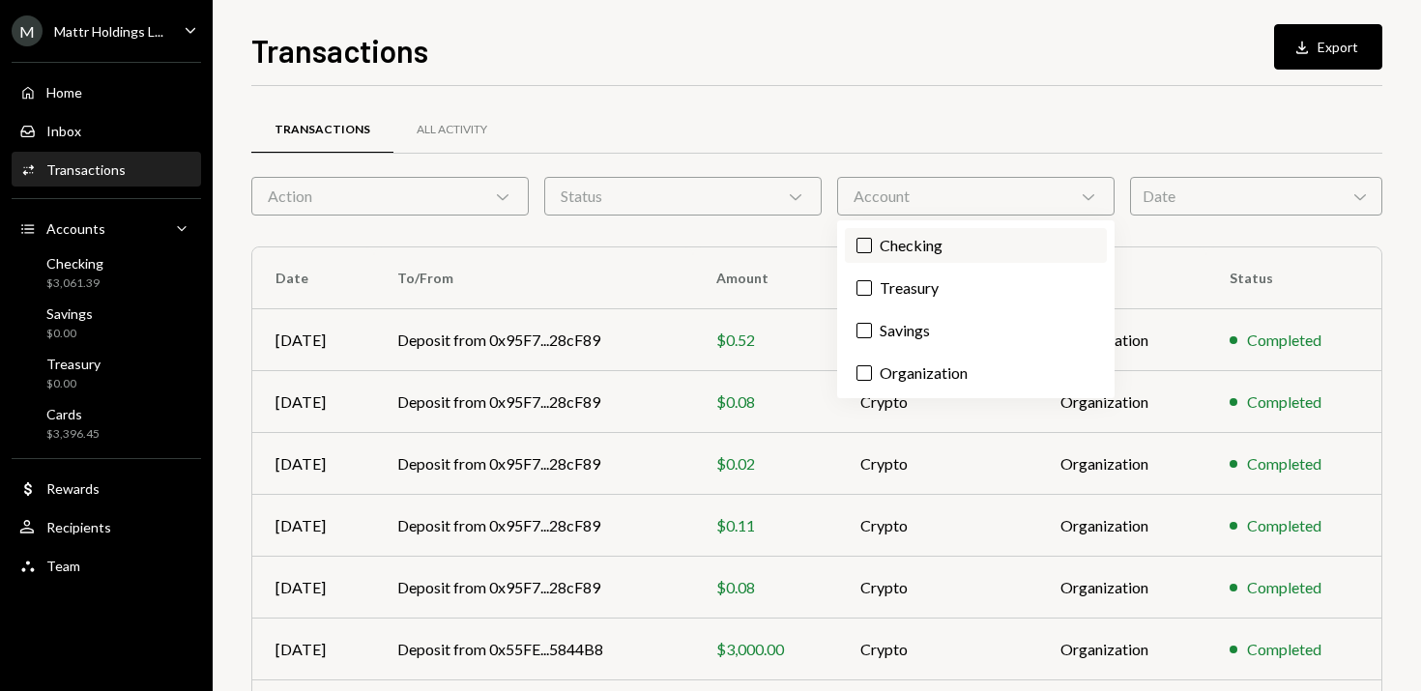
click at [861, 254] on label "Checking" at bounding box center [976, 245] width 262 height 35
click at [861, 253] on button "Checking" at bounding box center [863, 245] width 15 height 15
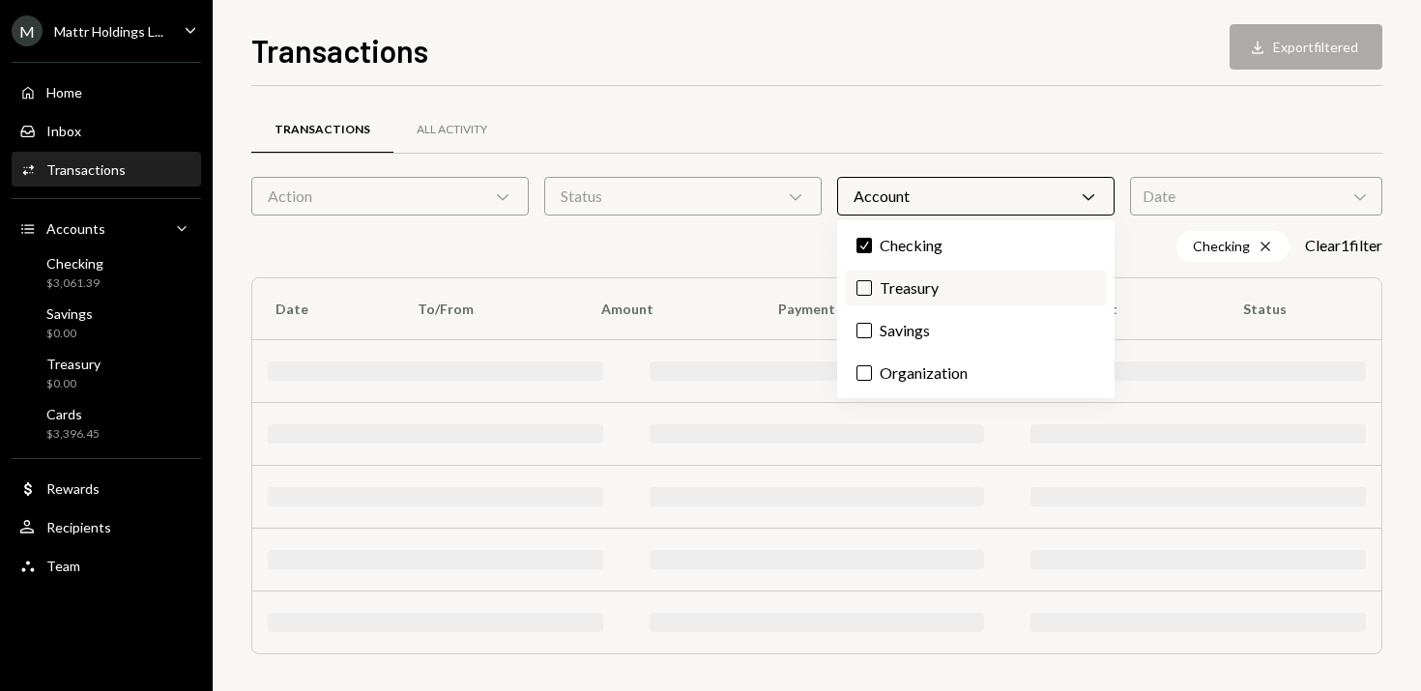
click at [861, 284] on button "Treasury" at bounding box center [863, 287] width 15 height 15
click at [862, 327] on button "Savings" at bounding box center [863, 330] width 15 height 15
click at [864, 371] on button "Organization" at bounding box center [863, 372] width 15 height 15
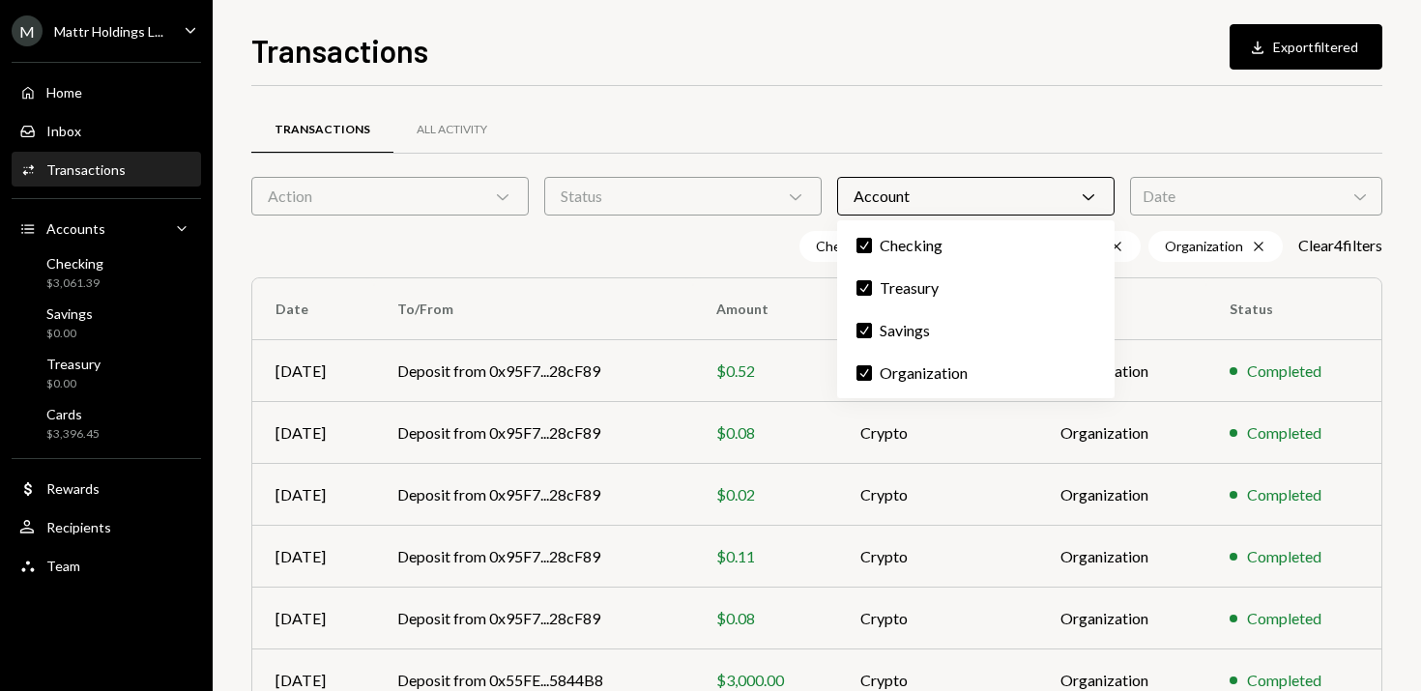
click at [1042, 105] on div "Transactions All Activity" at bounding box center [816, 129] width 1131 height 49
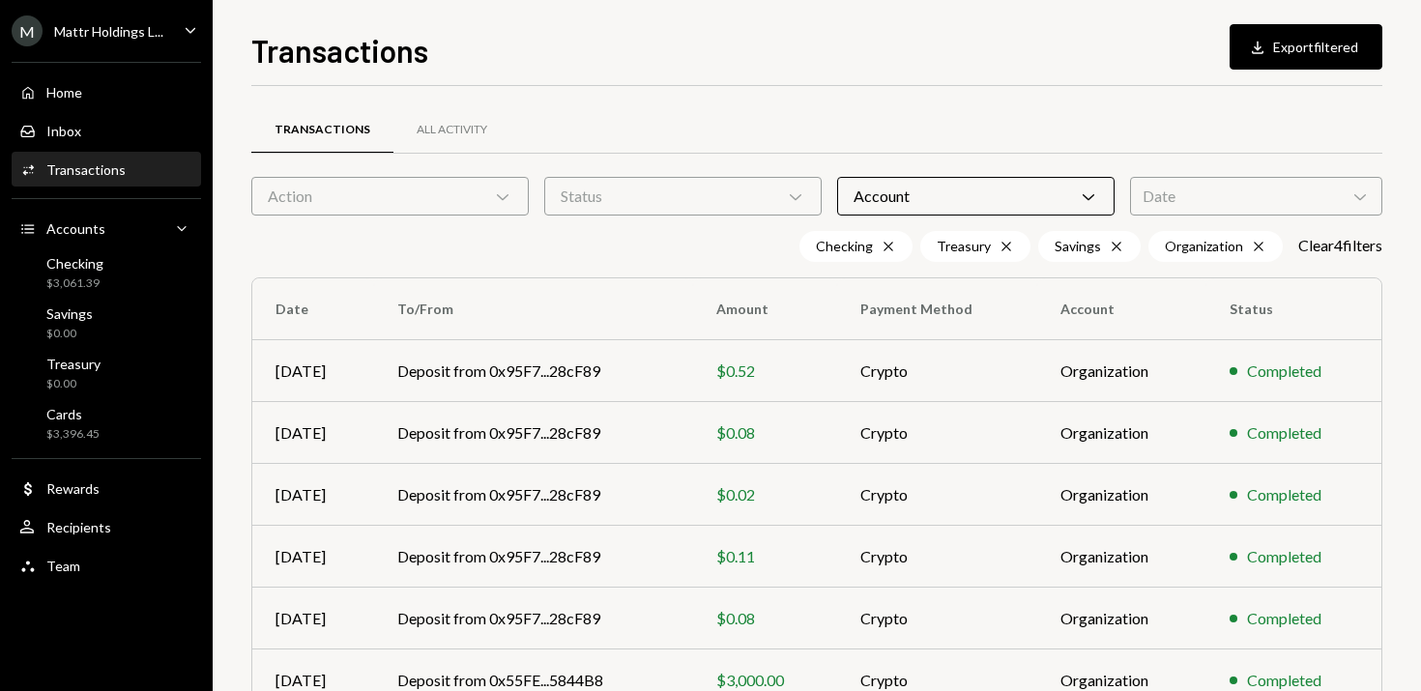
click at [1172, 195] on div "Date Chevron Down" at bounding box center [1256, 196] width 252 height 39
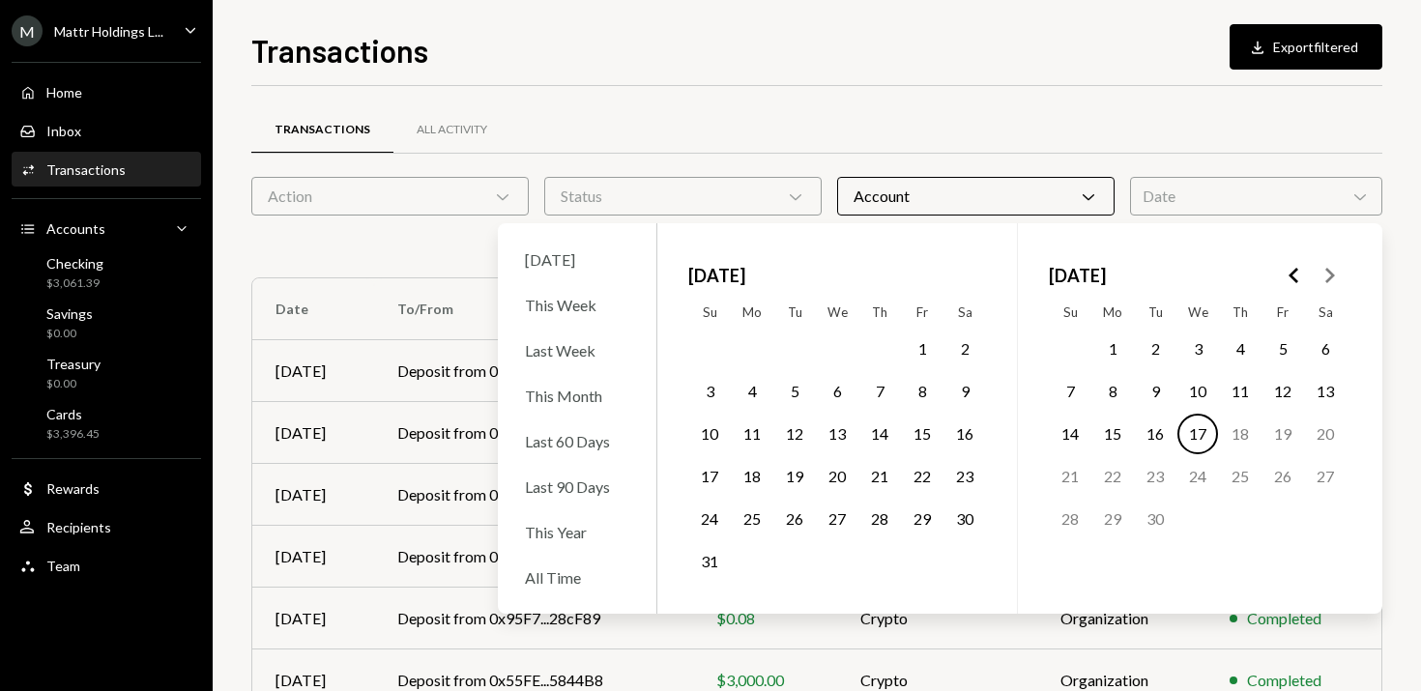
click at [921, 346] on button "1" at bounding box center [922, 349] width 41 height 41
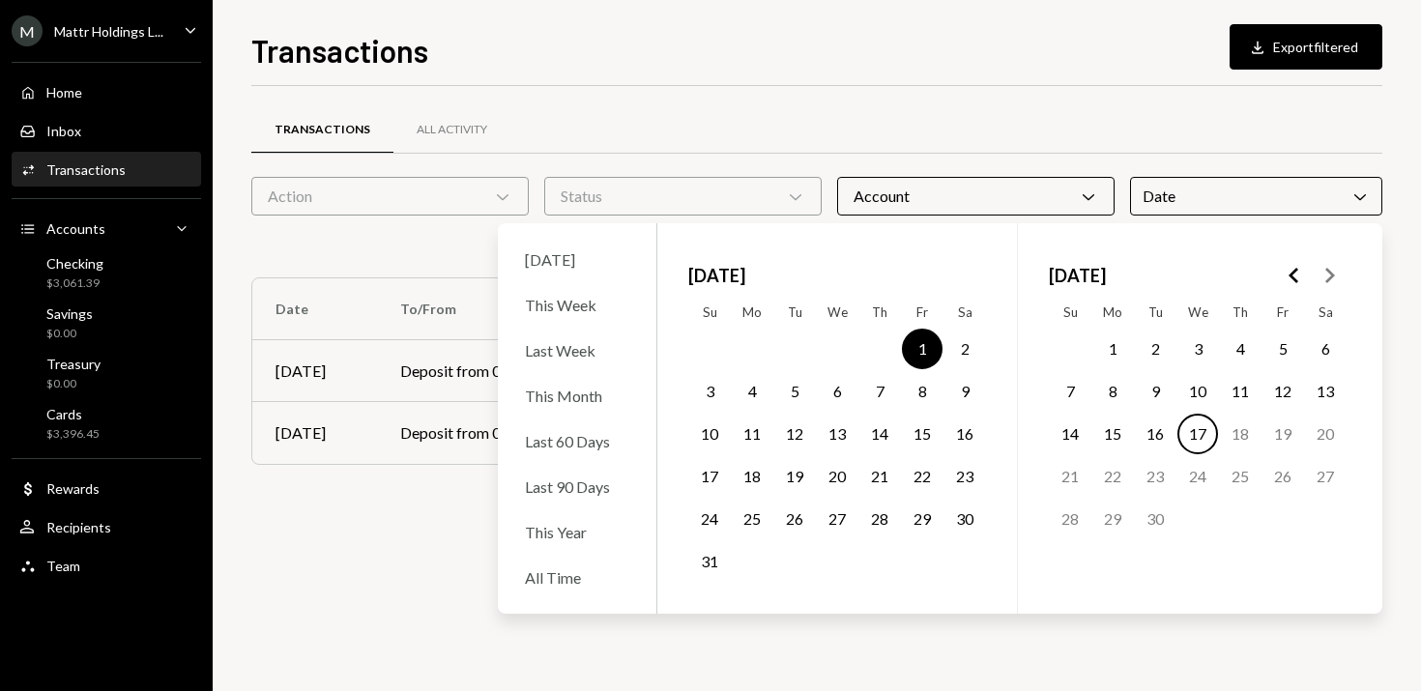
click at [712, 574] on button "31" at bounding box center [709, 561] width 41 height 41
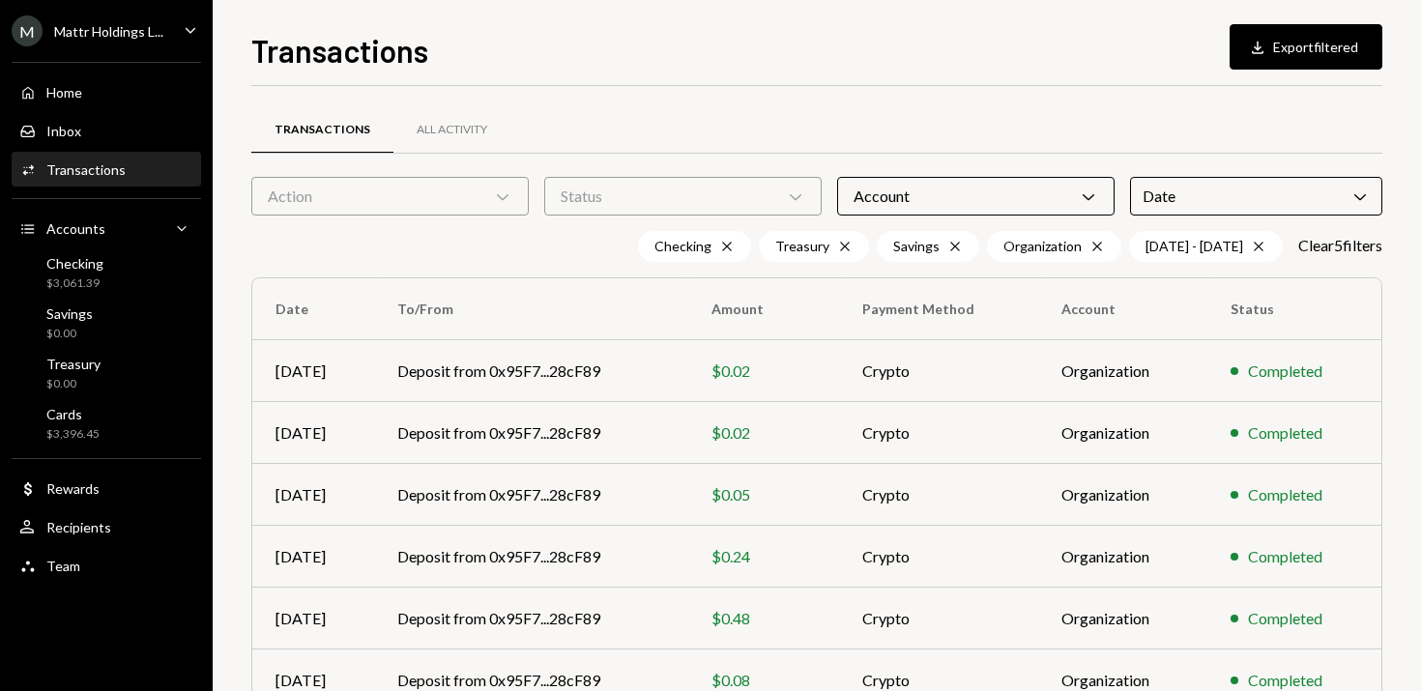
click at [1000, 102] on div "Transactions All Activity Action Chevron Down Status Chevron Down Account Chevr…" at bounding box center [816, 563] width 1131 height 954
click at [1294, 42] on button "Download Export filtered" at bounding box center [1306, 46] width 153 height 45
click at [193, 25] on icon "Caret Down" at bounding box center [190, 29] width 21 height 21
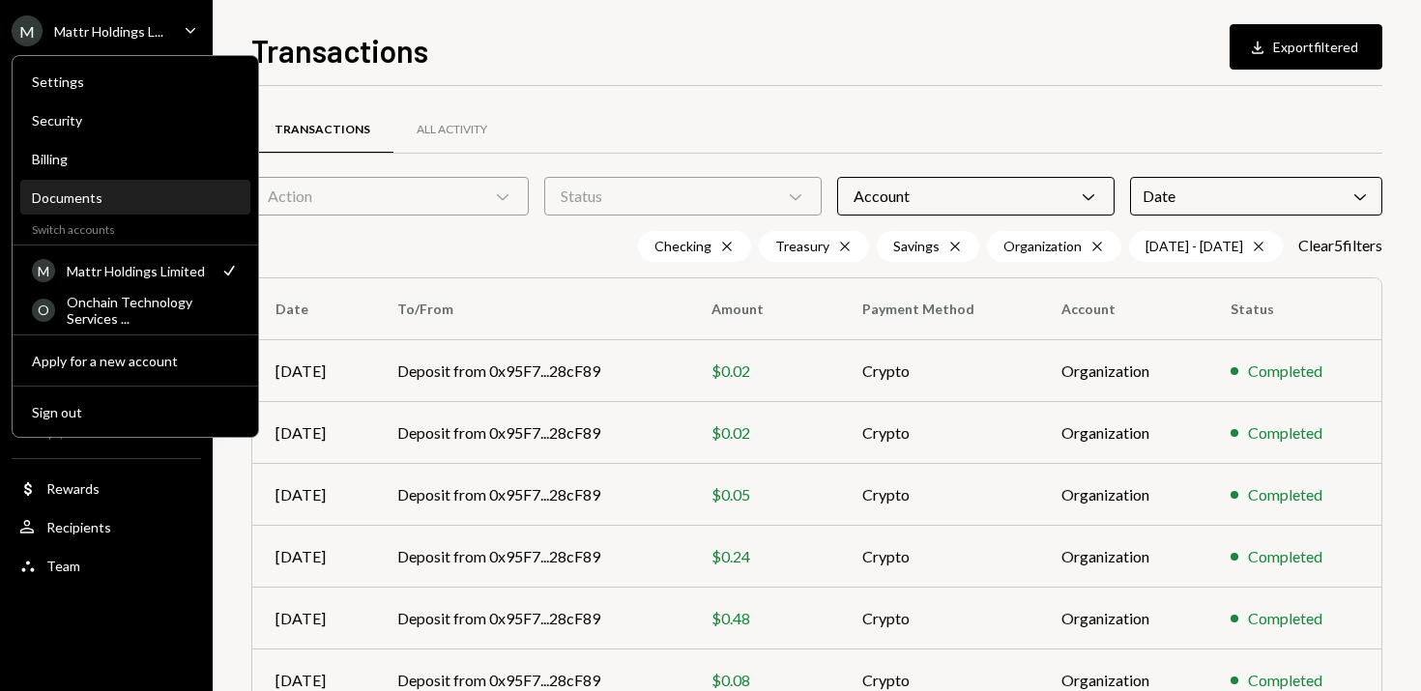
click at [112, 206] on div "Documents" at bounding box center [135, 198] width 207 height 33
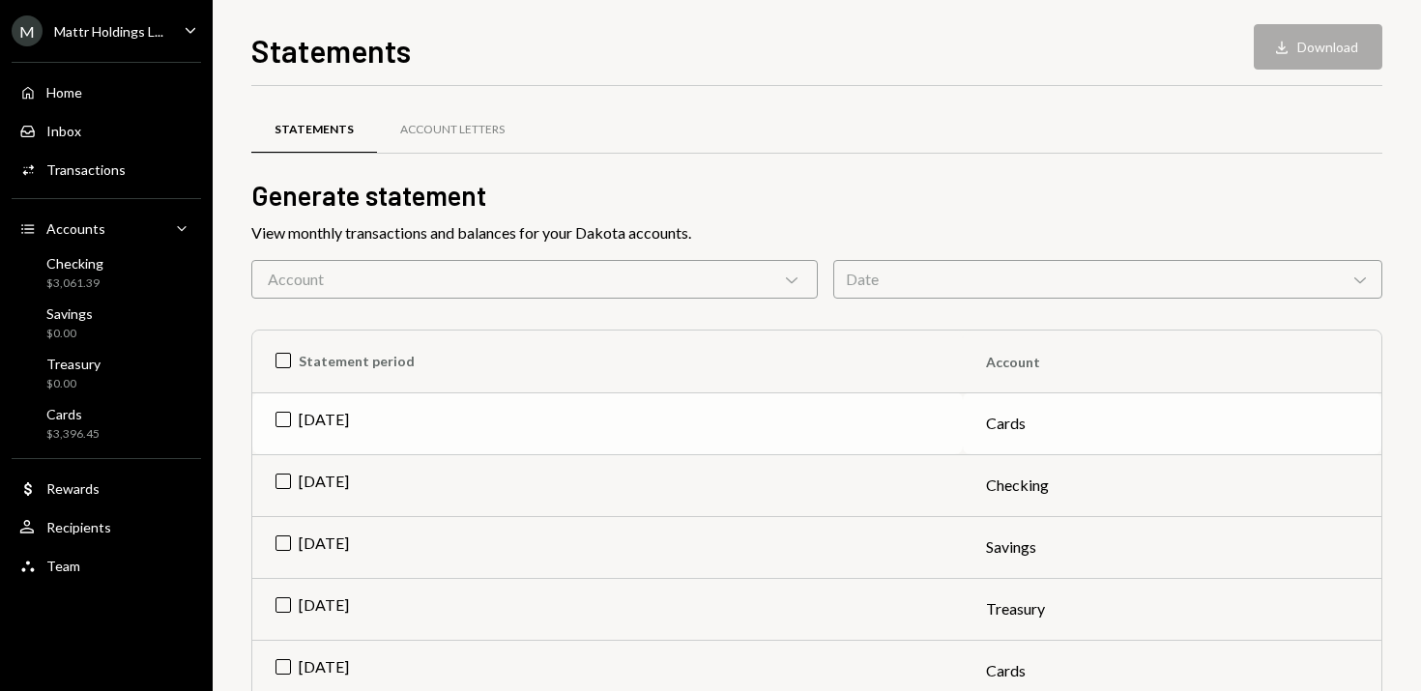
click at [284, 415] on td "[DATE]" at bounding box center [607, 423] width 711 height 62
click at [283, 462] on td "[DATE]" at bounding box center [607, 485] width 711 height 62
click at [280, 537] on td "[DATE]" at bounding box center [607, 547] width 711 height 62
click at [278, 622] on td "[DATE]" at bounding box center [607, 609] width 711 height 62
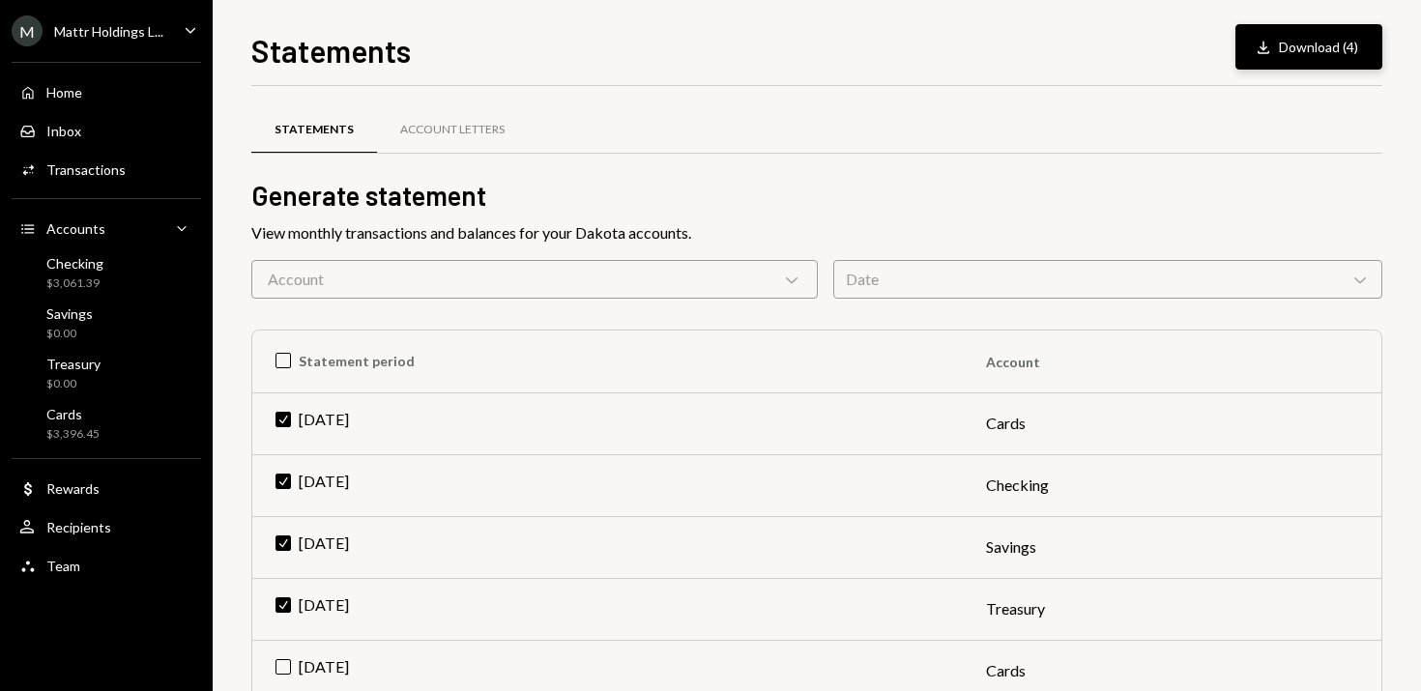
click at [1309, 48] on button "Download Download (4)" at bounding box center [1308, 46] width 147 height 45
